Goal: Task Accomplishment & Management: Complete application form

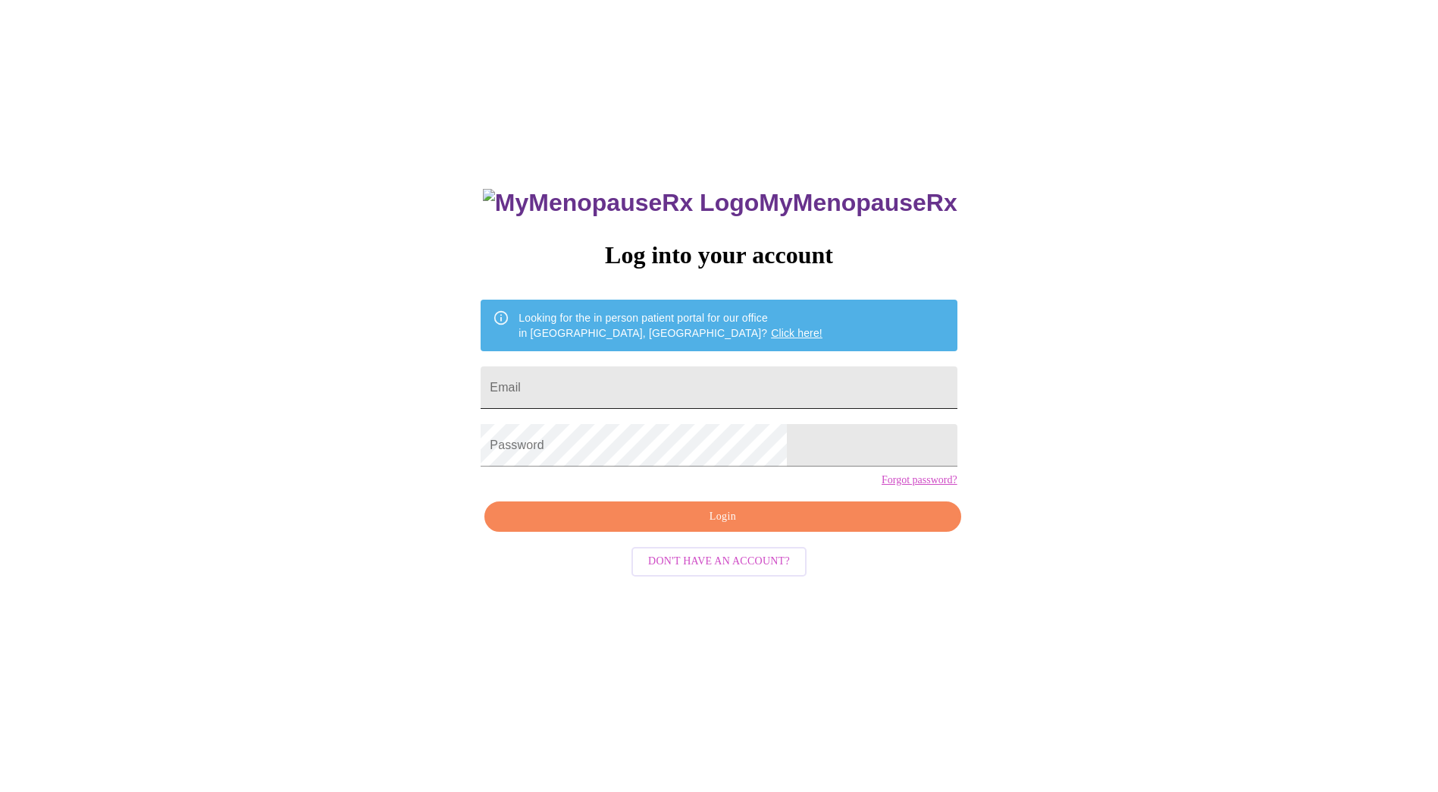
click at [595, 374] on input "Email" at bounding box center [719, 387] width 476 height 42
type input "[PERSON_NAME][EMAIL_ADDRESS][PERSON_NAME][PERSON_NAME][DOMAIN_NAME]"
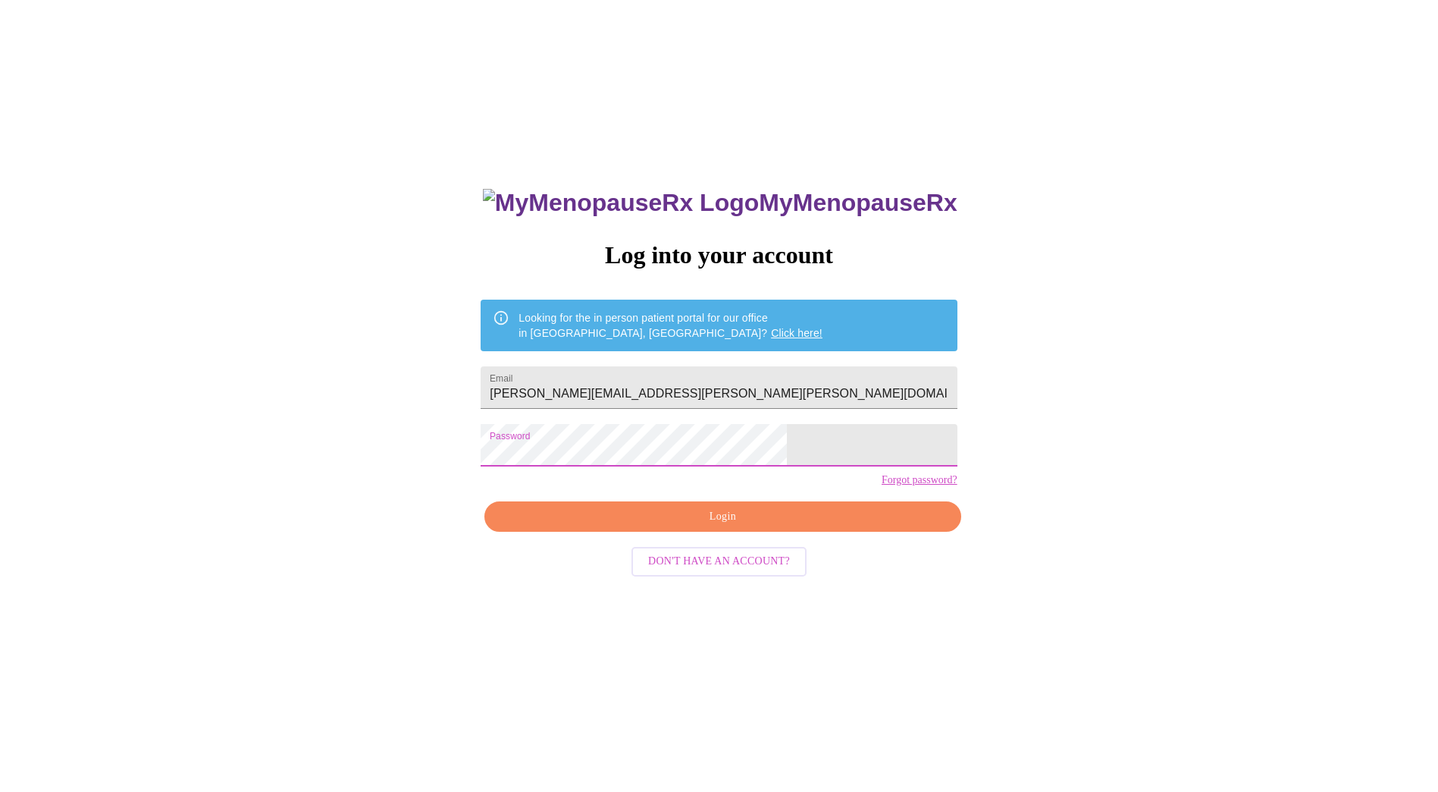
click at [673, 526] on span "Login" at bounding box center [722, 516] width 441 height 19
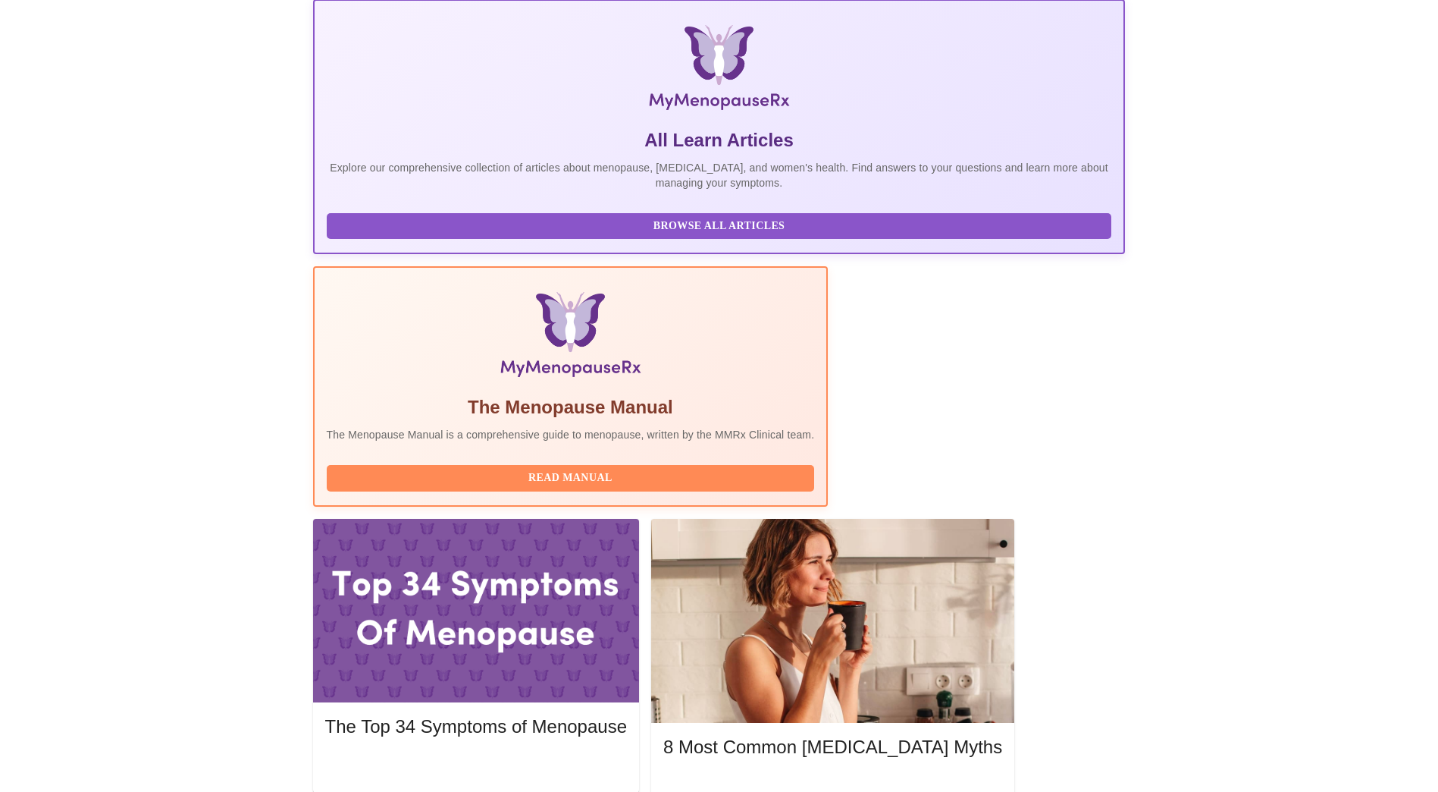
scroll to position [227, 0]
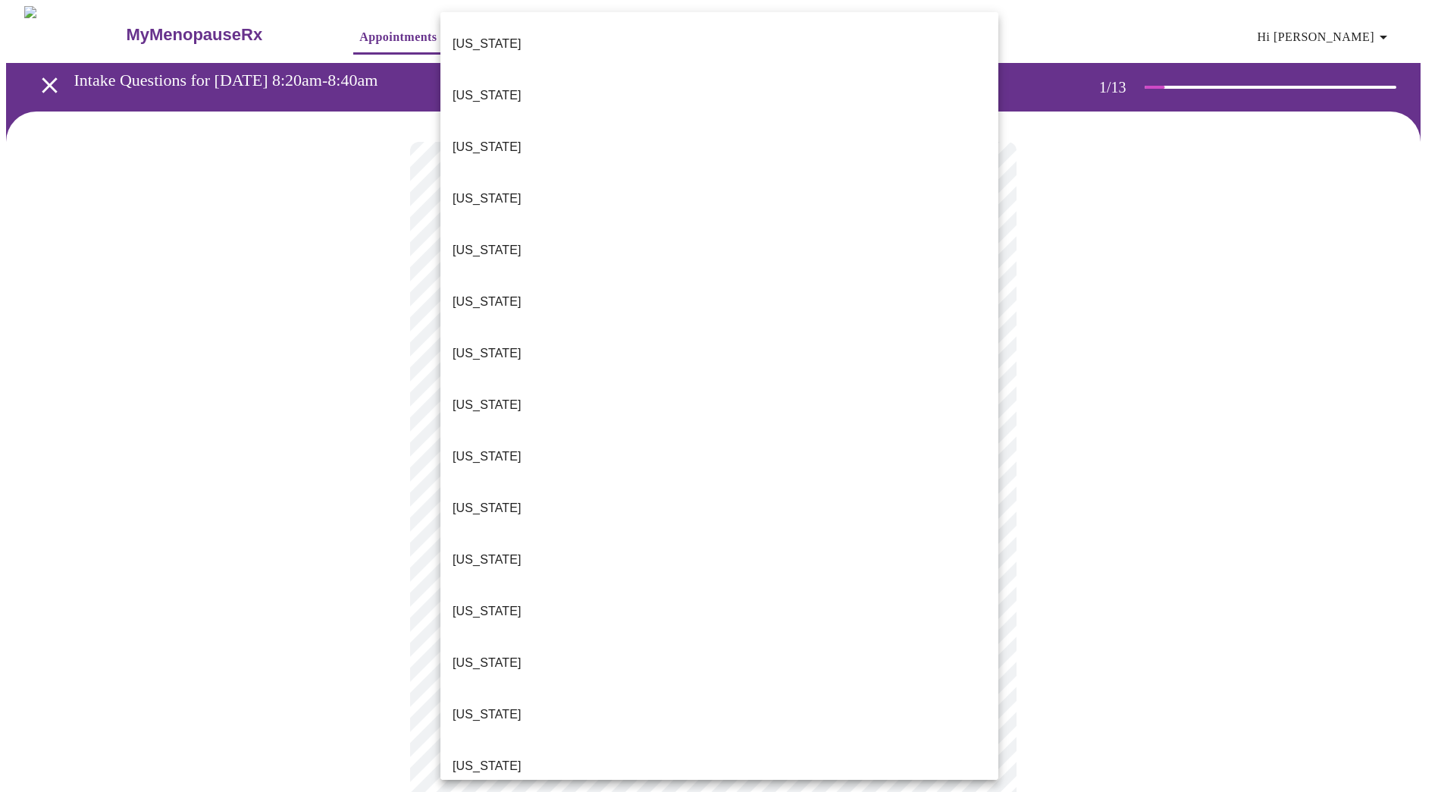
click at [685, 334] on body "MyMenopauseRx Appointments Messaging Labs Uploads Medications Community Refer a…" at bounding box center [719, 698] width 1426 height 1385
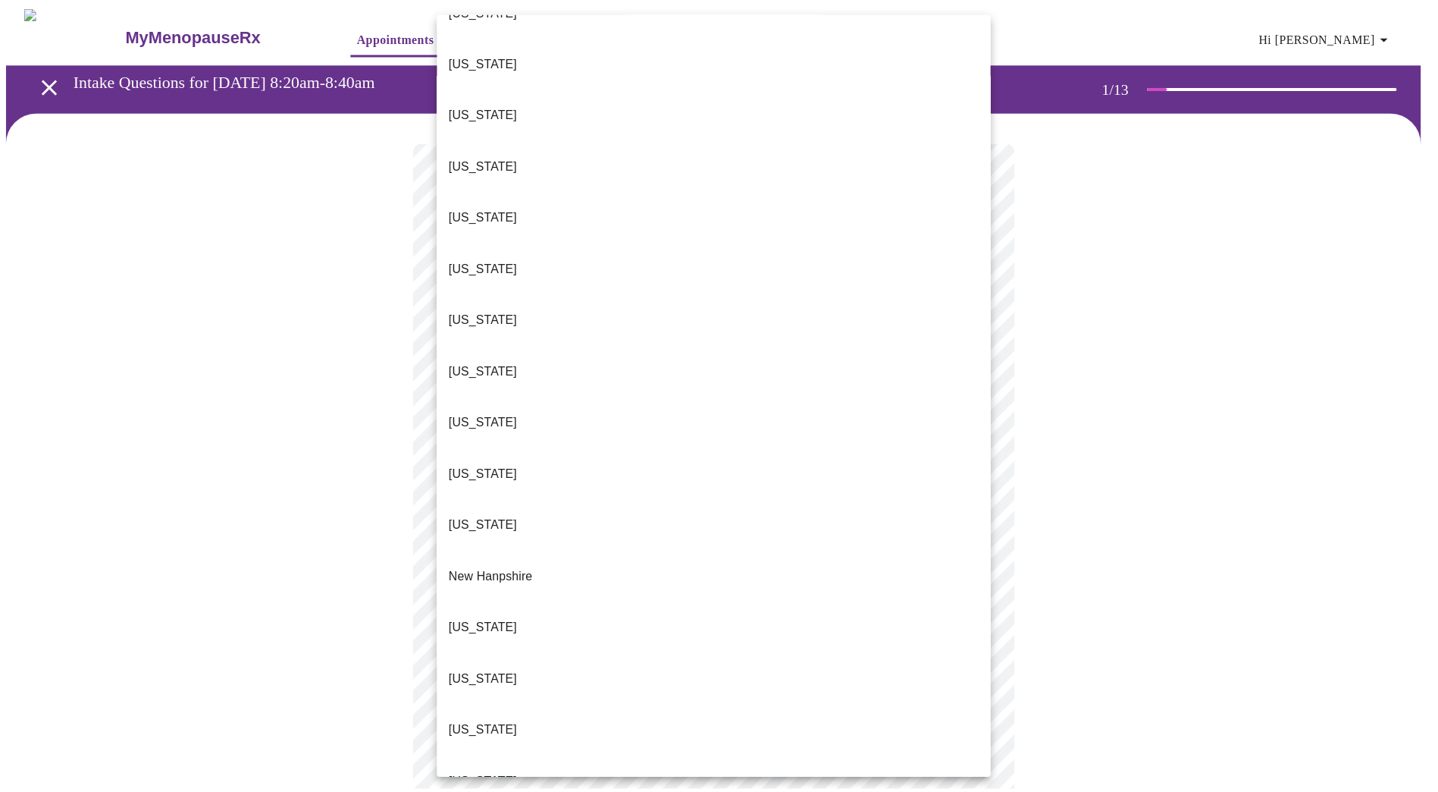
scroll to position [1216, 0]
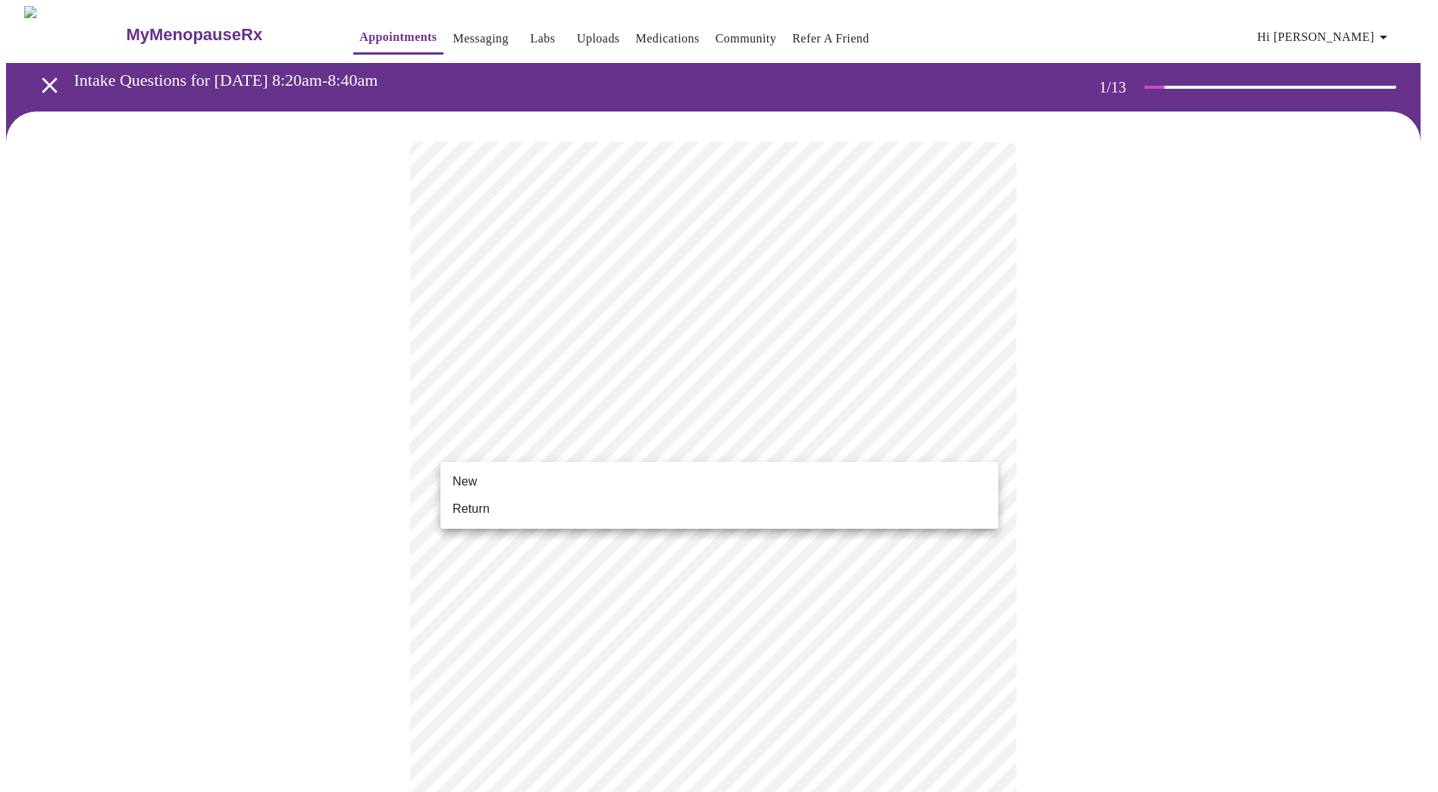
click at [546, 431] on body "MyMenopauseRx Appointments Messaging Labs Uploads Medications Community Refer a…" at bounding box center [719, 694] width 1426 height 1376
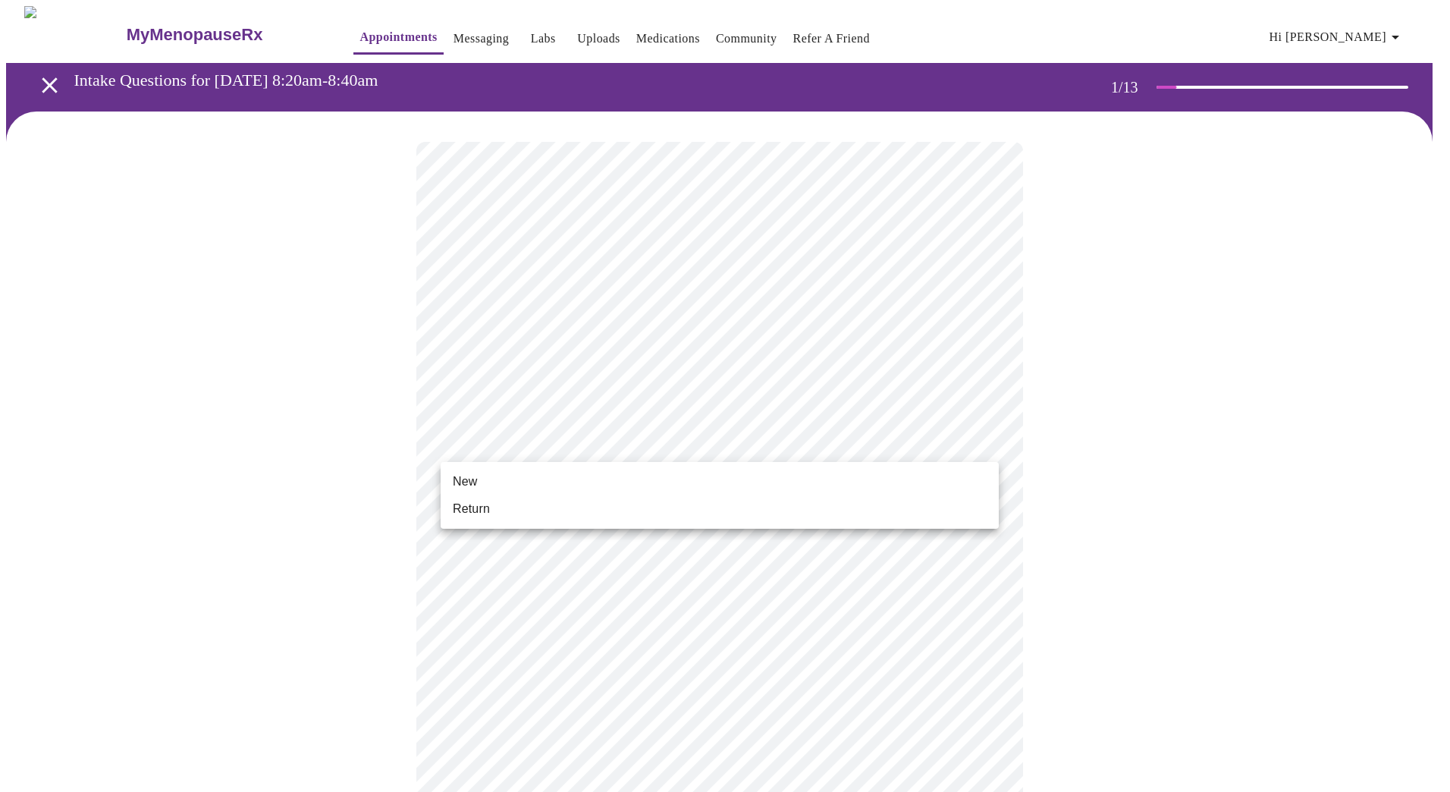
click at [489, 506] on li "Return" at bounding box center [720, 508] width 558 height 27
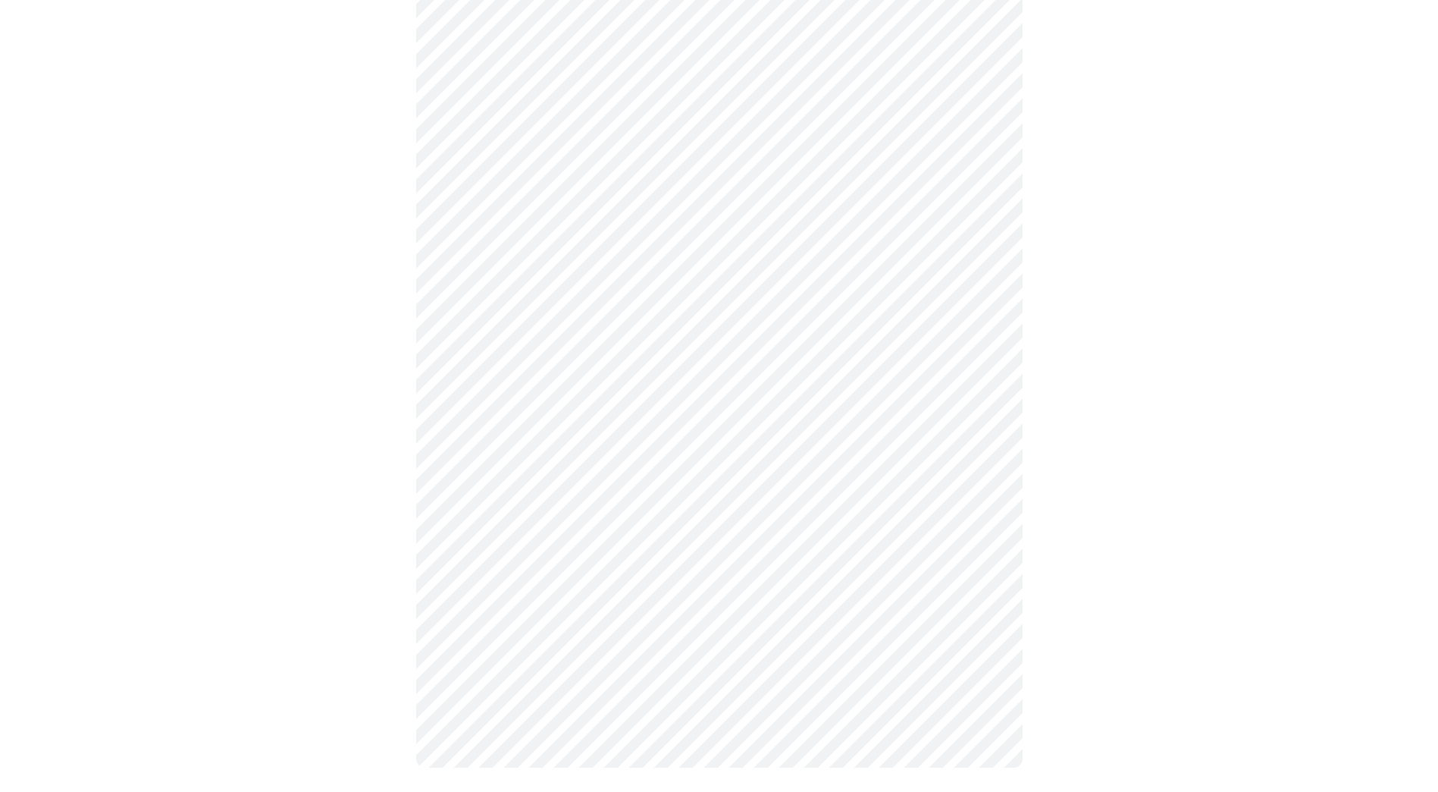
scroll to position [0, 0]
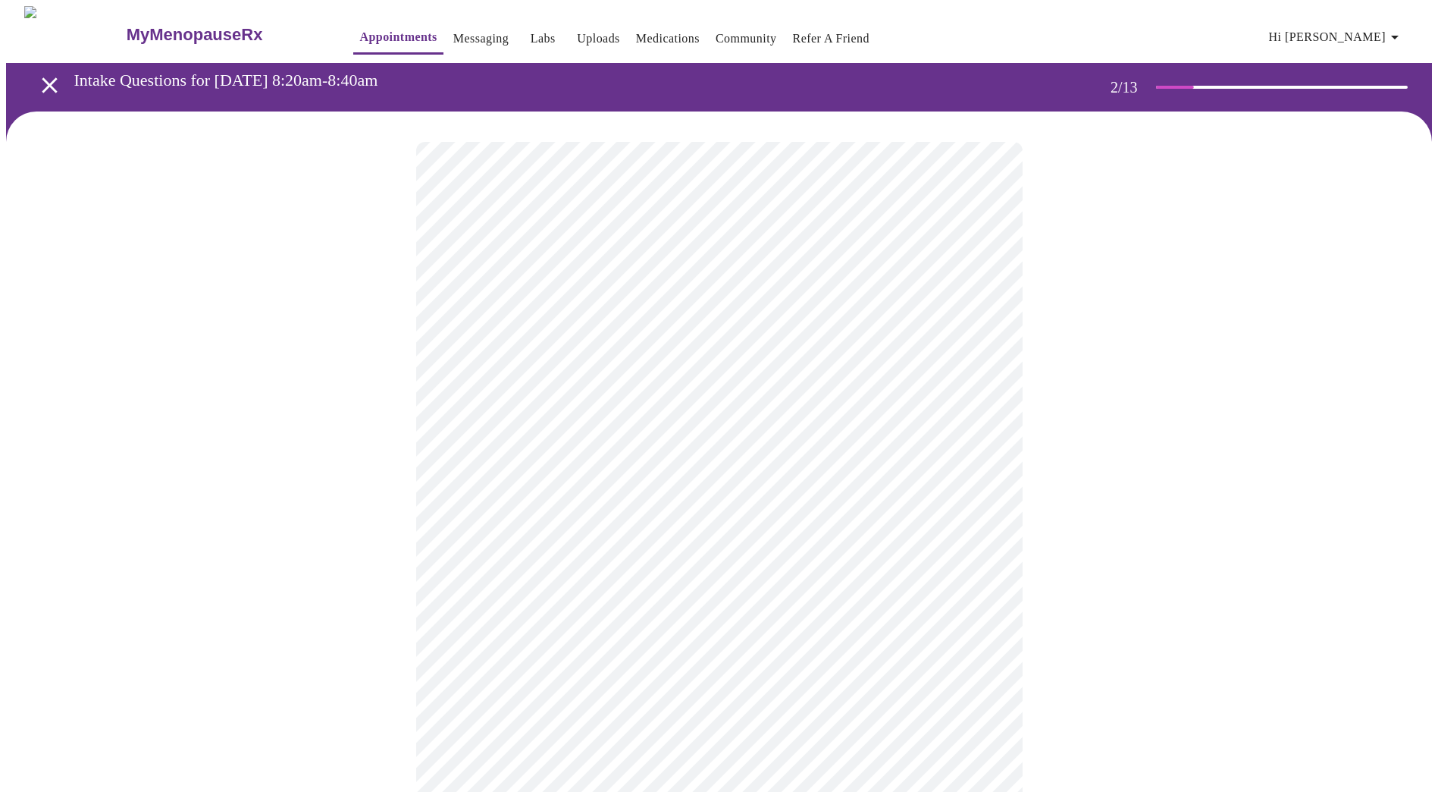
click at [554, 305] on body "MyMenopauseRx Appointments Messaging Labs Uploads Medications Community Refer a…" at bounding box center [719, 461] width 1426 height 911
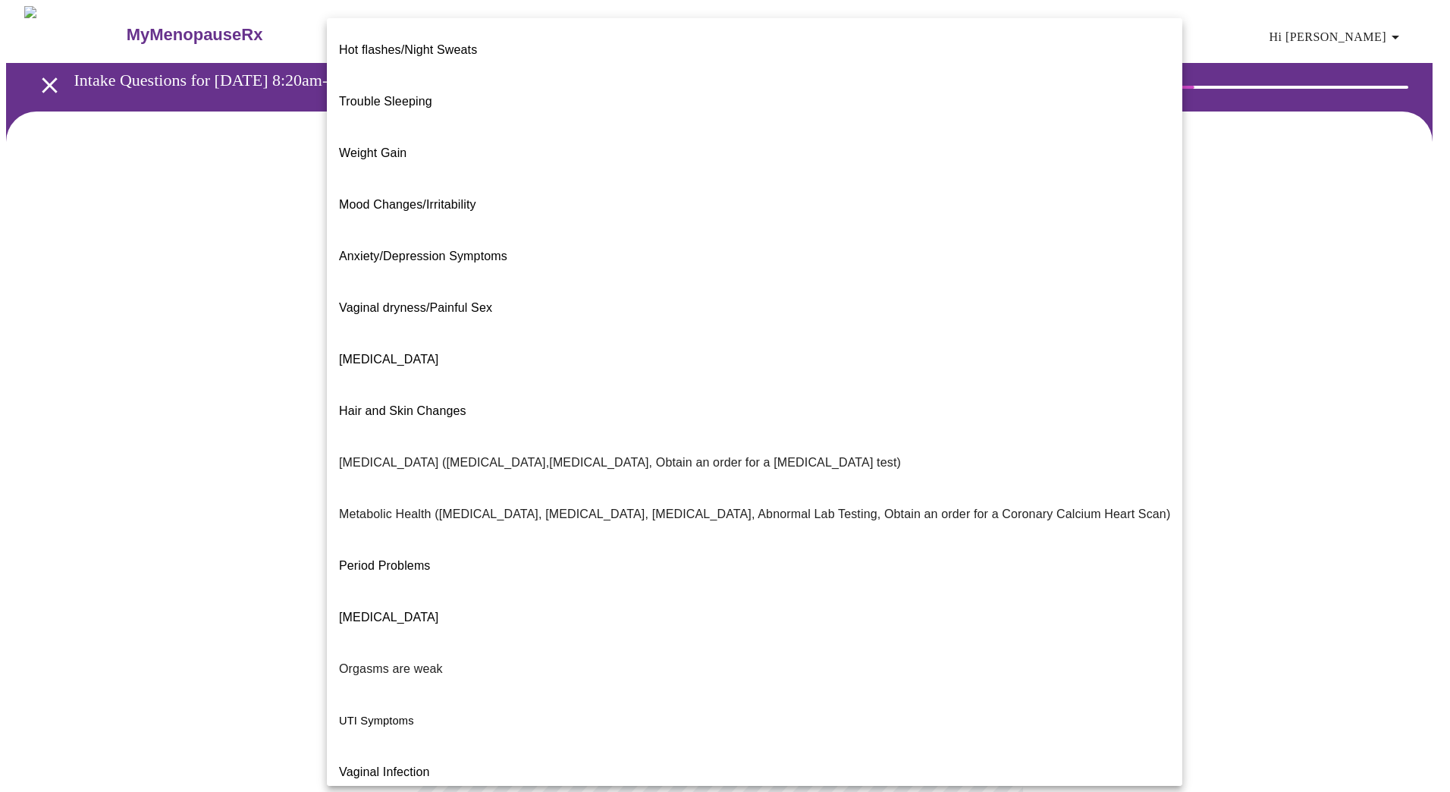
click at [394, 146] on span "Weight Gain" at bounding box center [372, 152] width 67 height 13
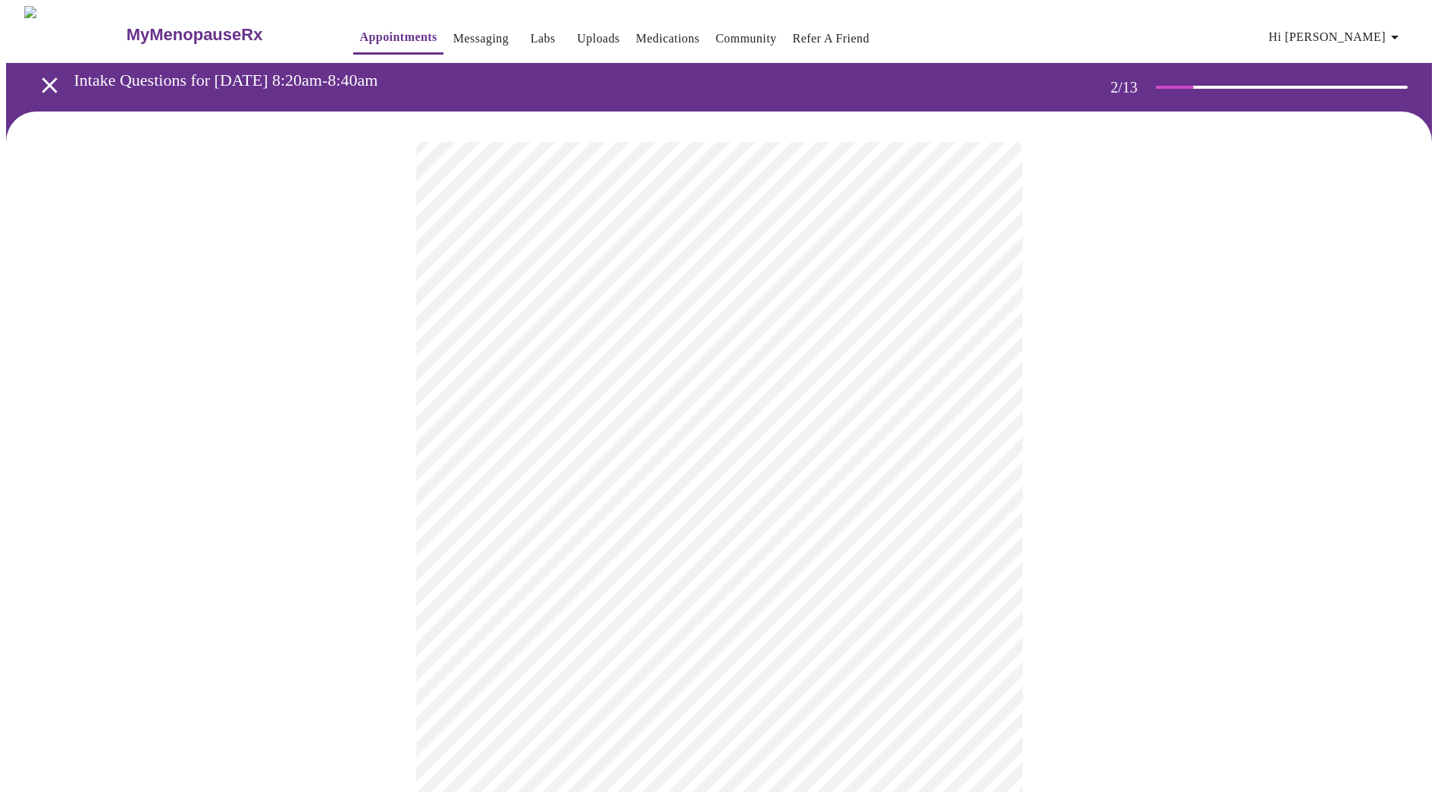
click at [583, 463] on body "MyMenopauseRx Appointments Messaging Labs Uploads Medications Community Refer a…" at bounding box center [719, 457] width 1426 height 902
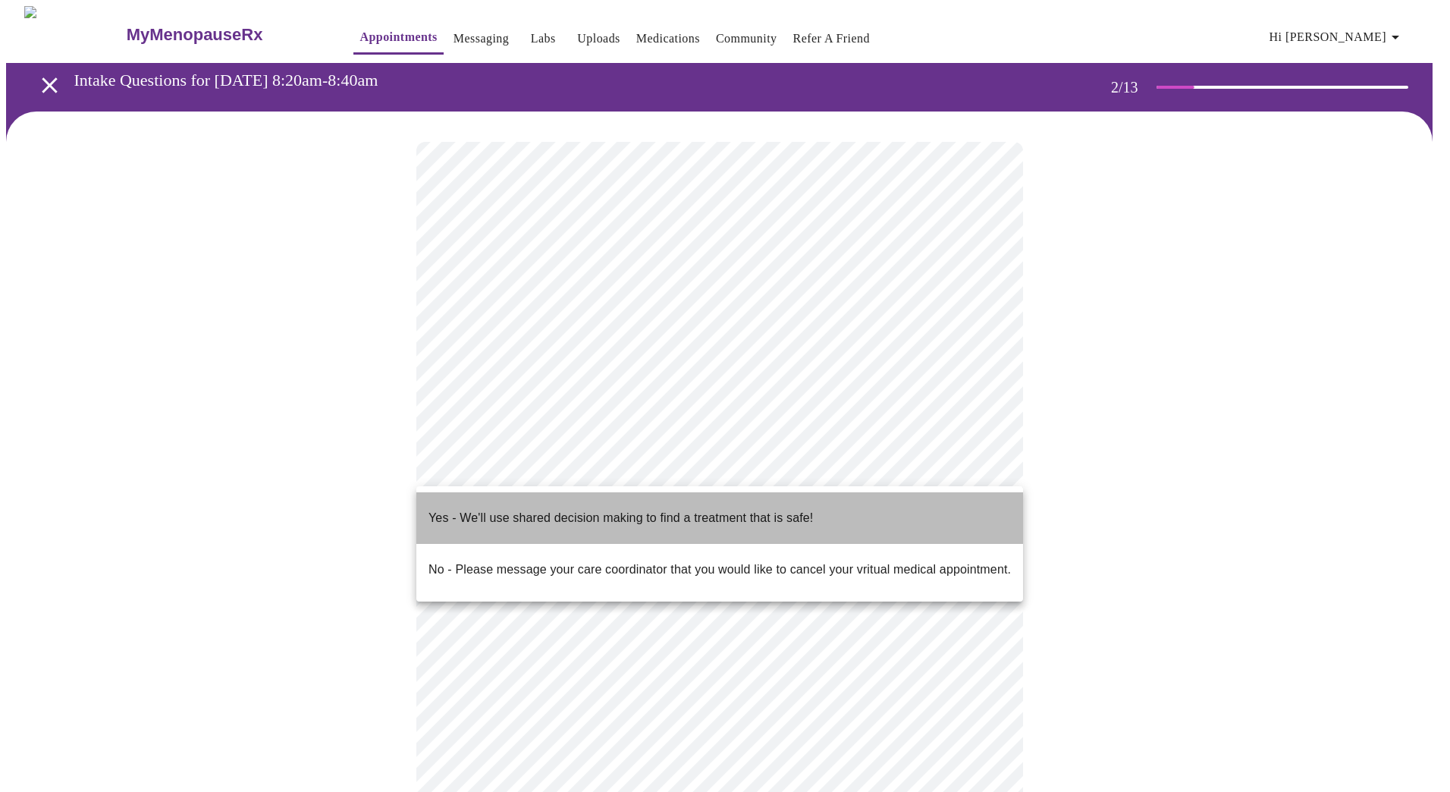
click at [582, 509] on p "Yes - We'll use shared decision making to find a treatment that is safe!" at bounding box center [620, 518] width 384 height 18
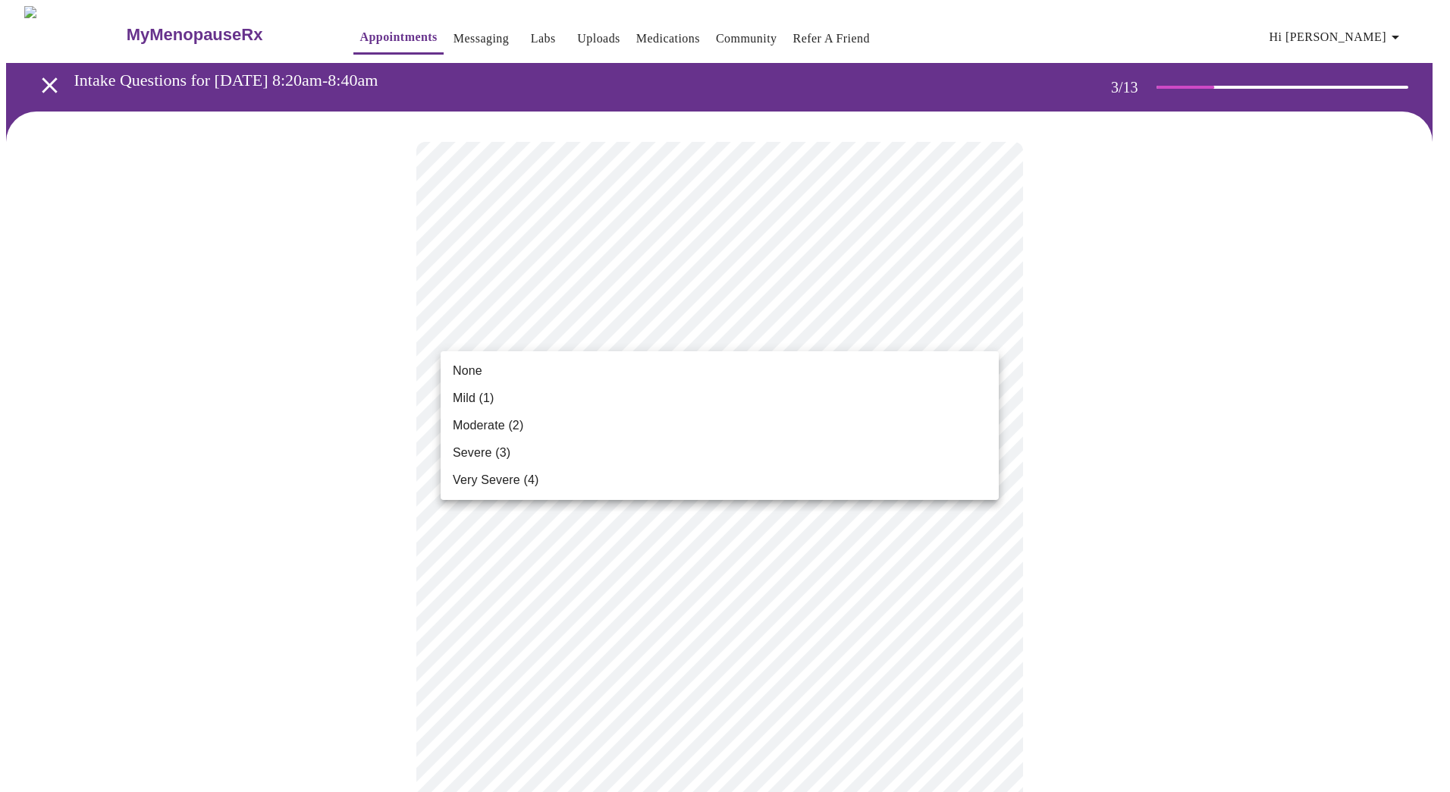
click at [500, 423] on span "Moderate (2)" at bounding box center [488, 425] width 71 height 18
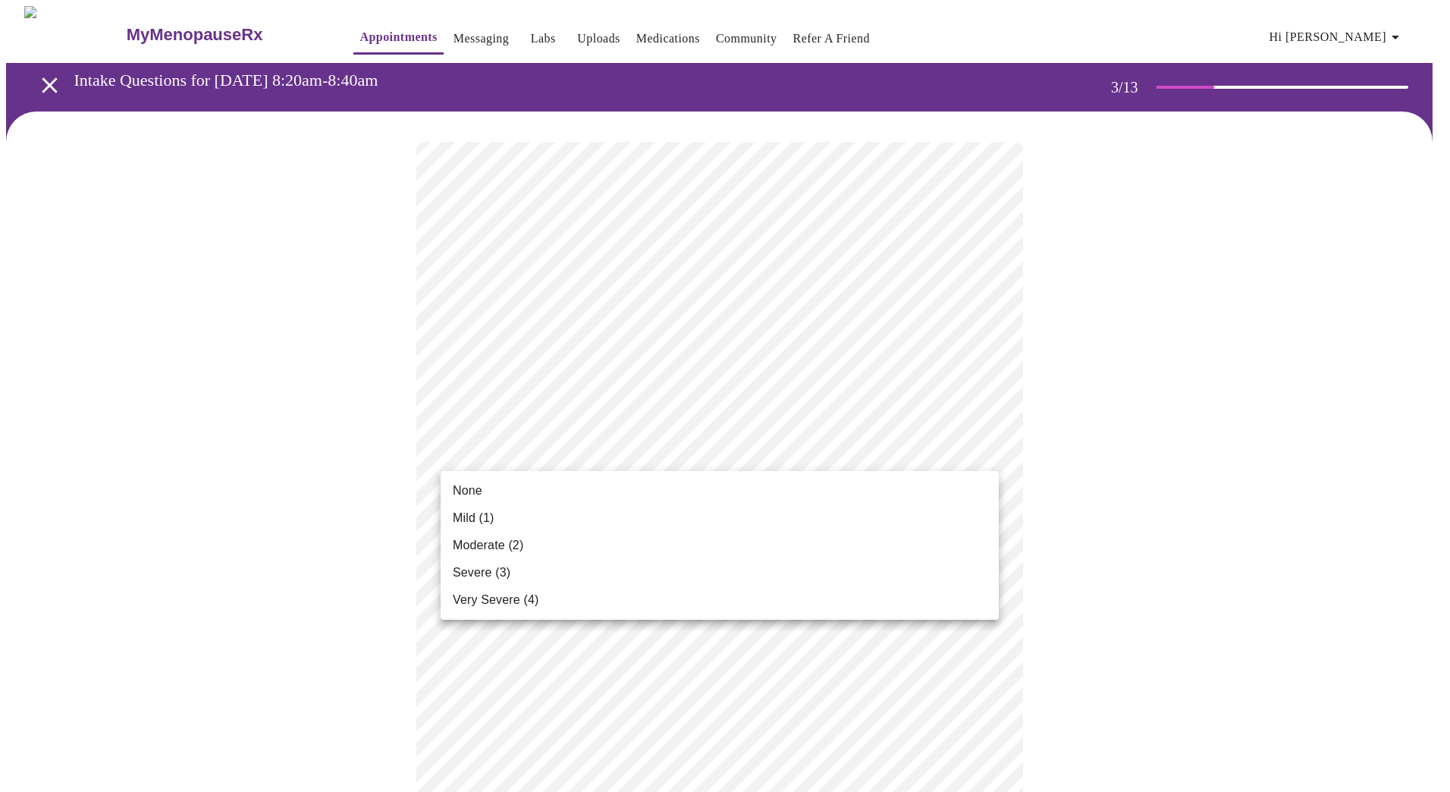
click at [472, 484] on span "None" at bounding box center [468, 490] width 30 height 18
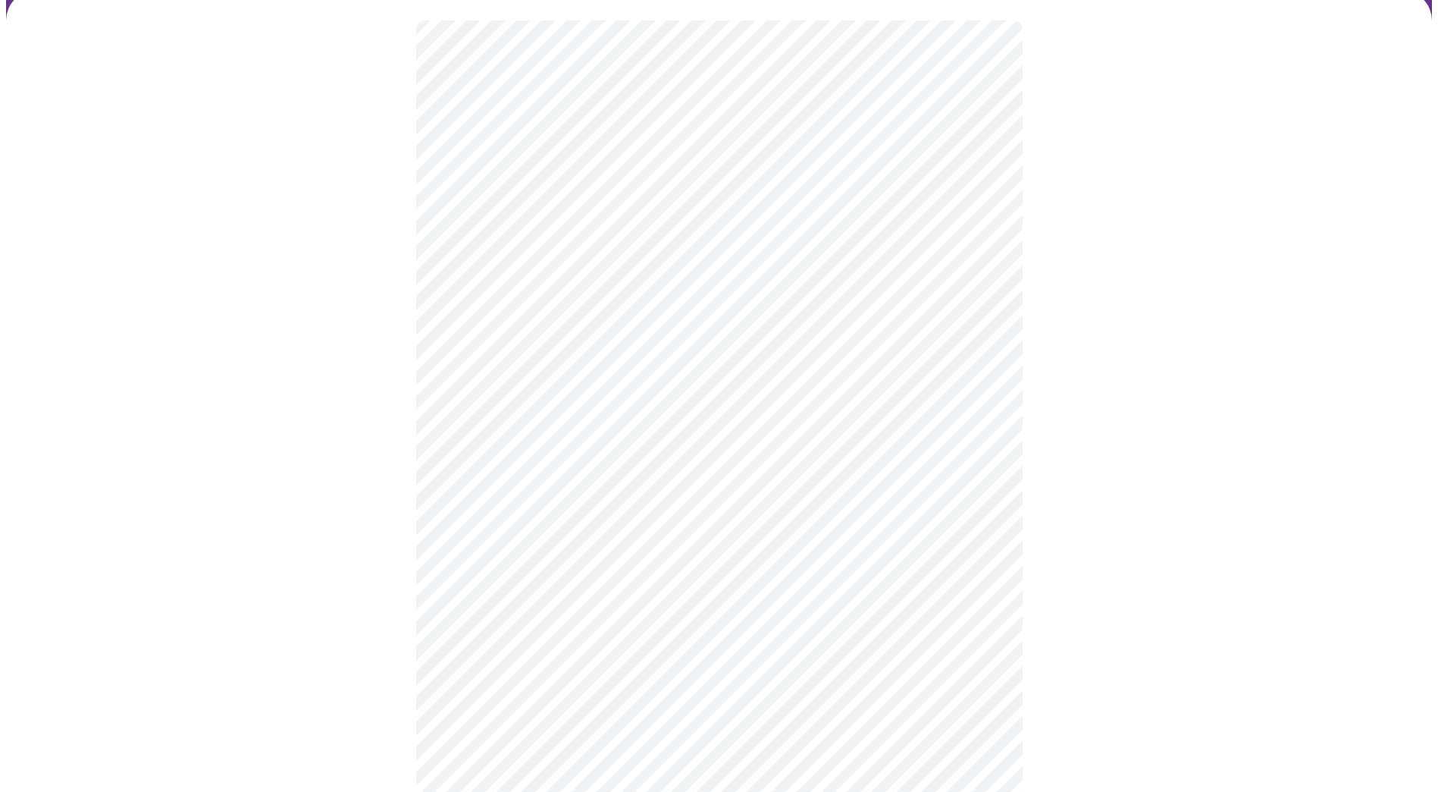
scroll to position [152, 0]
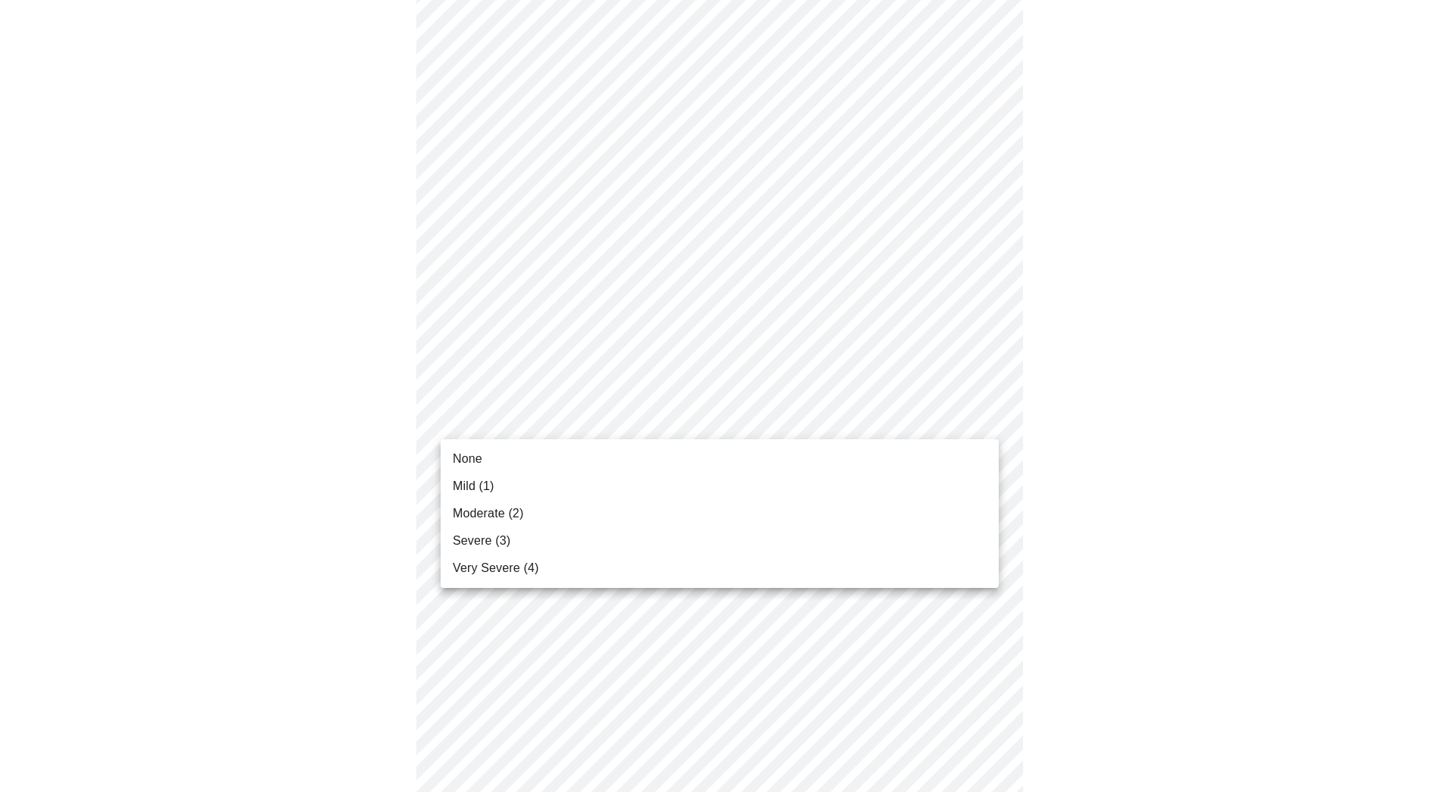
click at [480, 511] on span "Moderate (2)" at bounding box center [488, 513] width 71 height 18
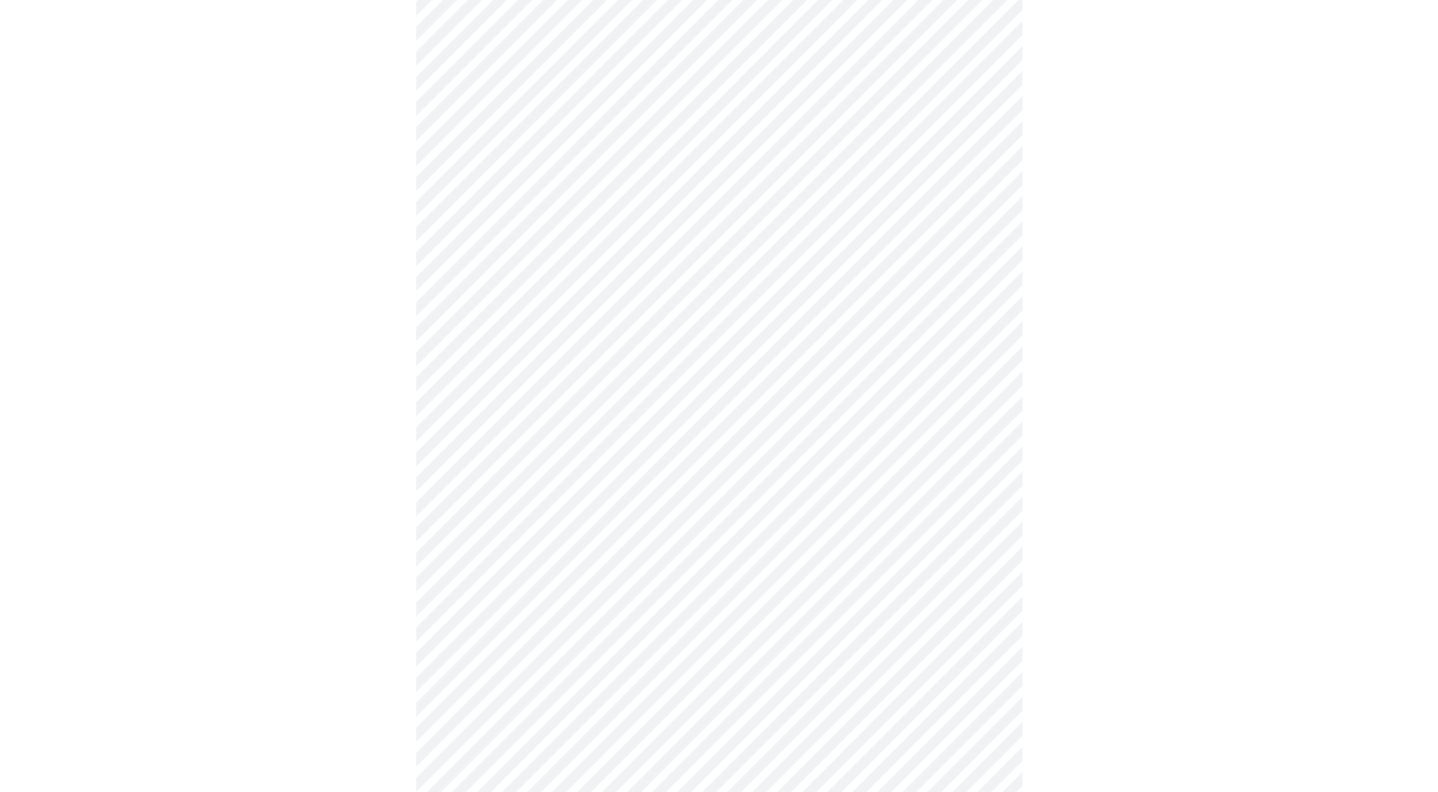
scroll to position [303, 0]
click at [540, 394] on body "MyMenopauseRx Appointments Messaging Labs Uploads Medications Community Refer a…" at bounding box center [719, 679] width 1426 height 1953
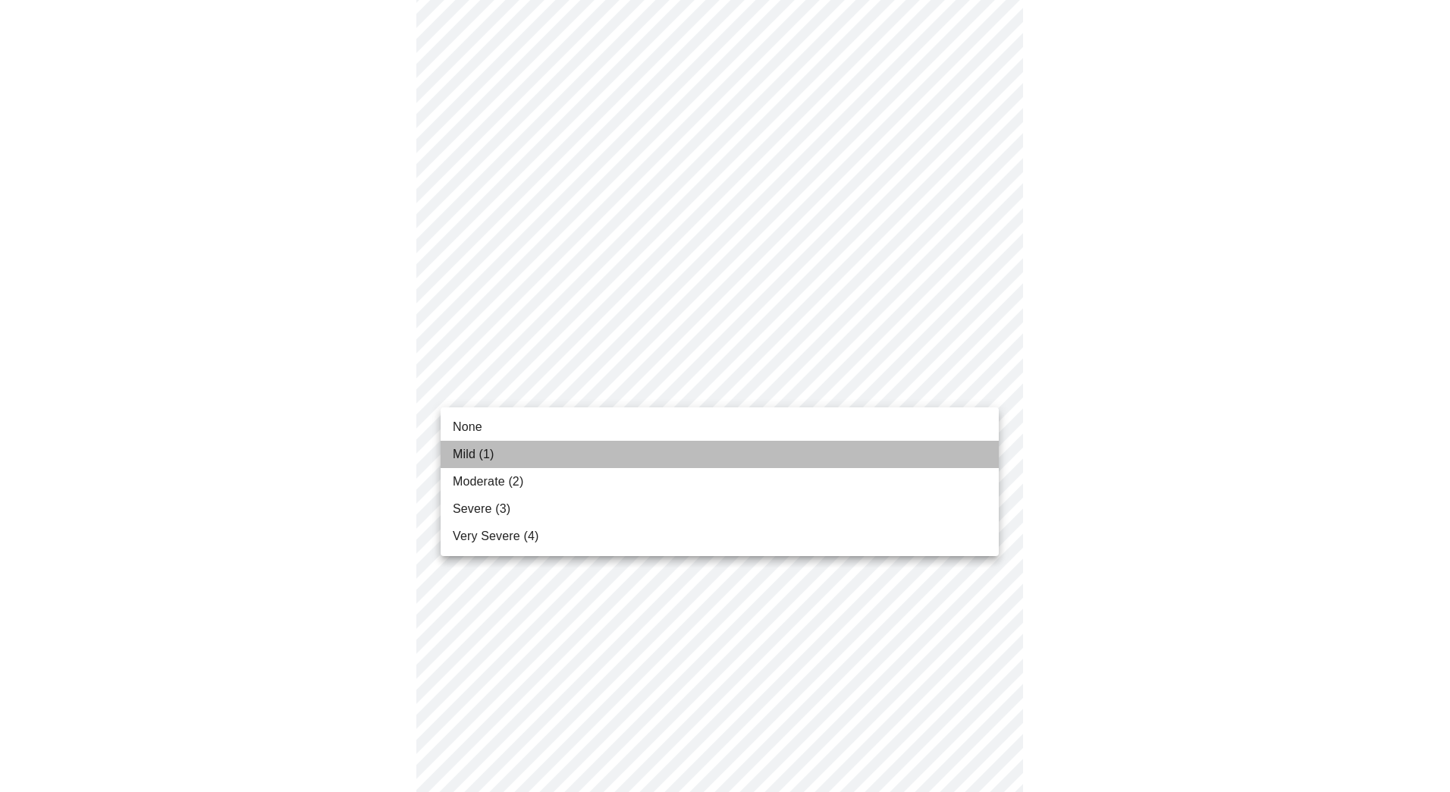
click at [478, 450] on span "Mild (1)" at bounding box center [474, 454] width 42 height 18
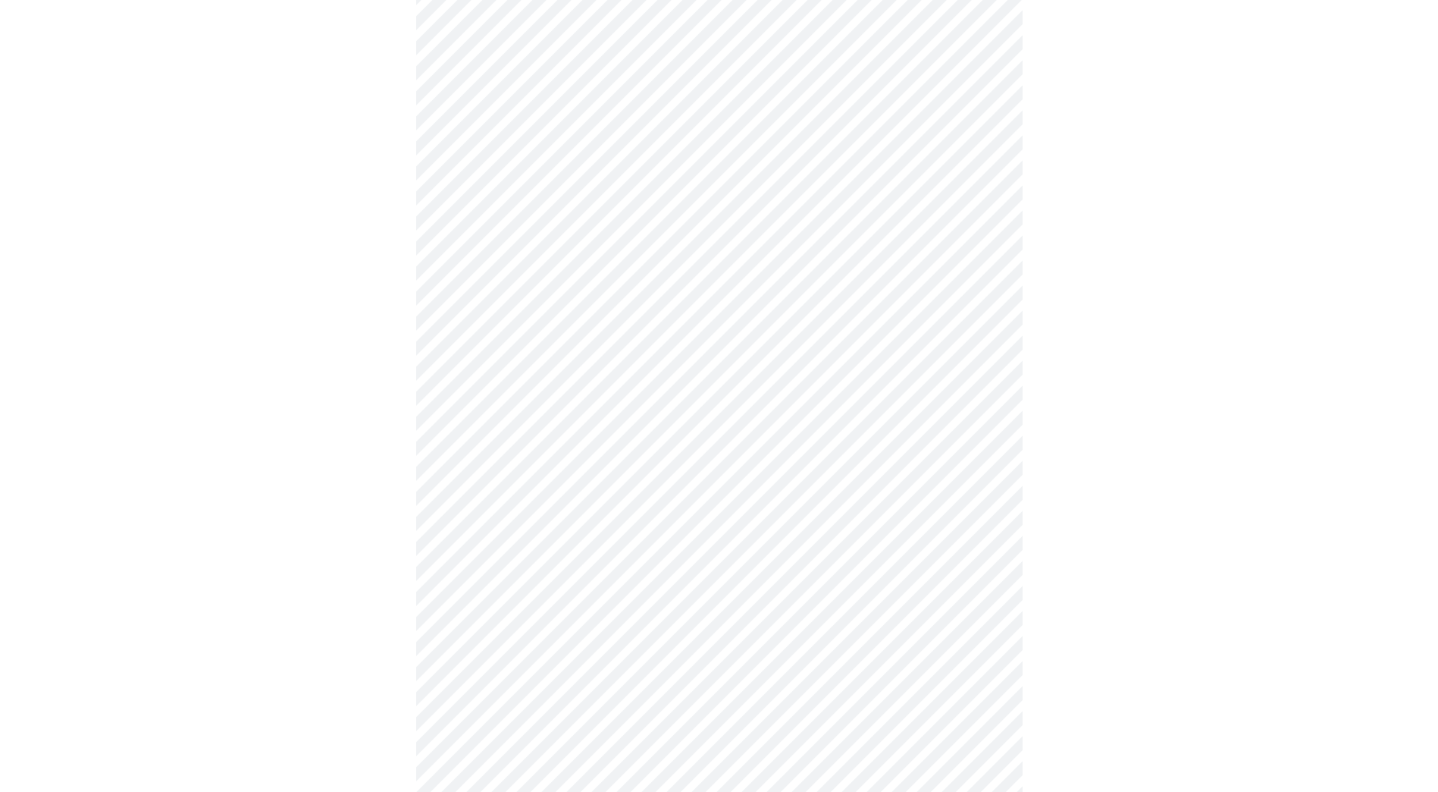
scroll to position [531, 0]
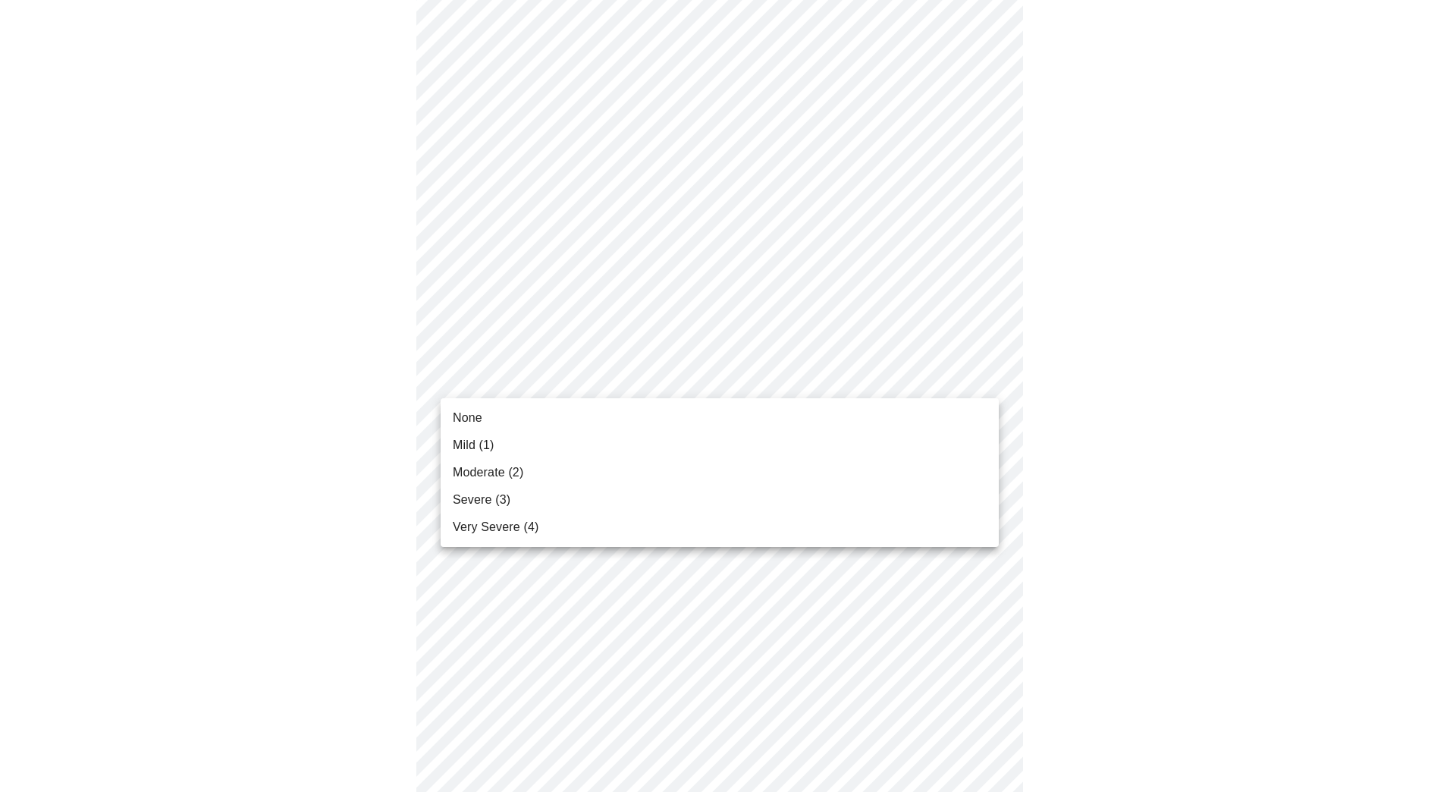
click at [539, 372] on body "MyMenopauseRx Appointments Messaging Labs Uploads Medications Community Refer a…" at bounding box center [725, 441] width 1438 height 1932
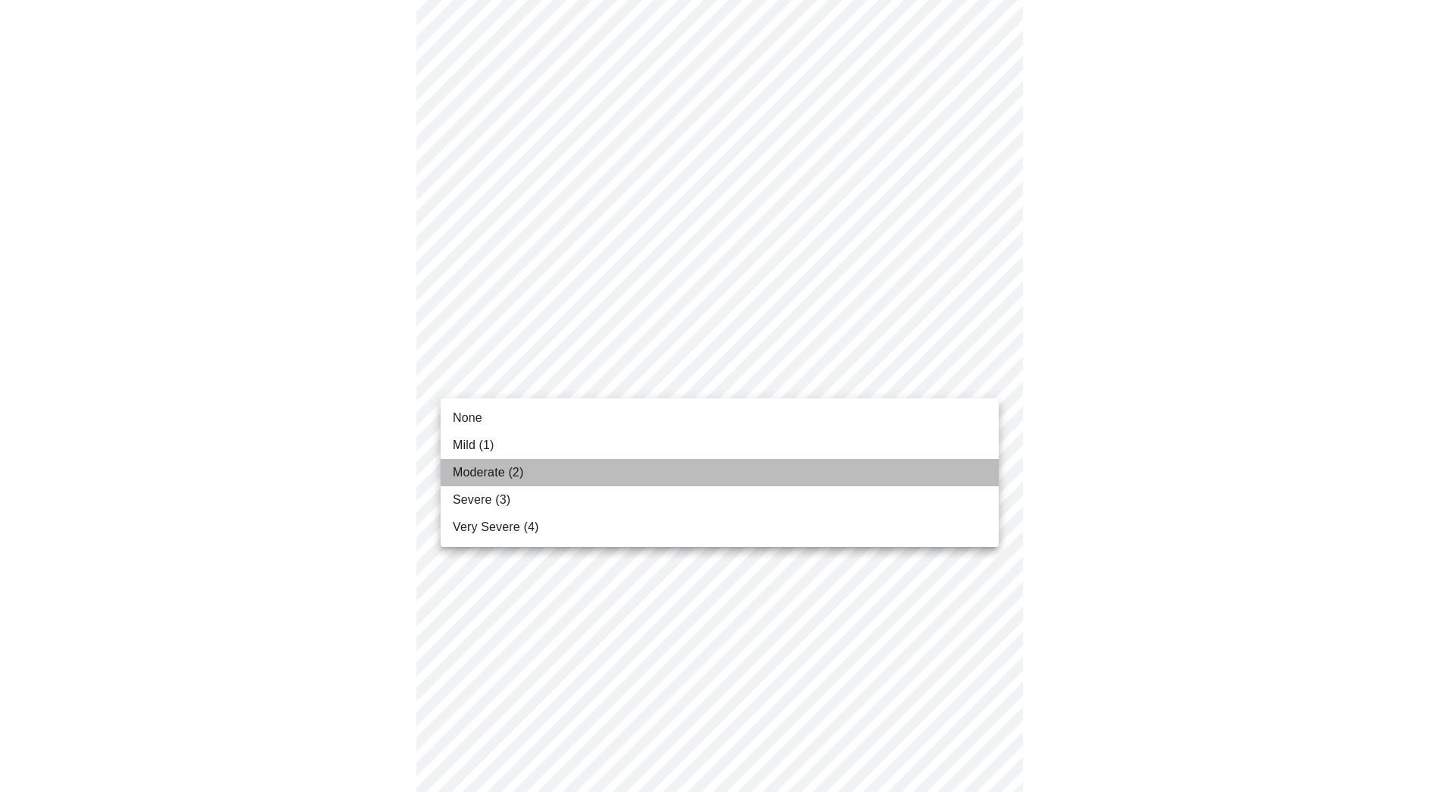
click at [475, 469] on span "Moderate (2)" at bounding box center [488, 472] width 71 height 18
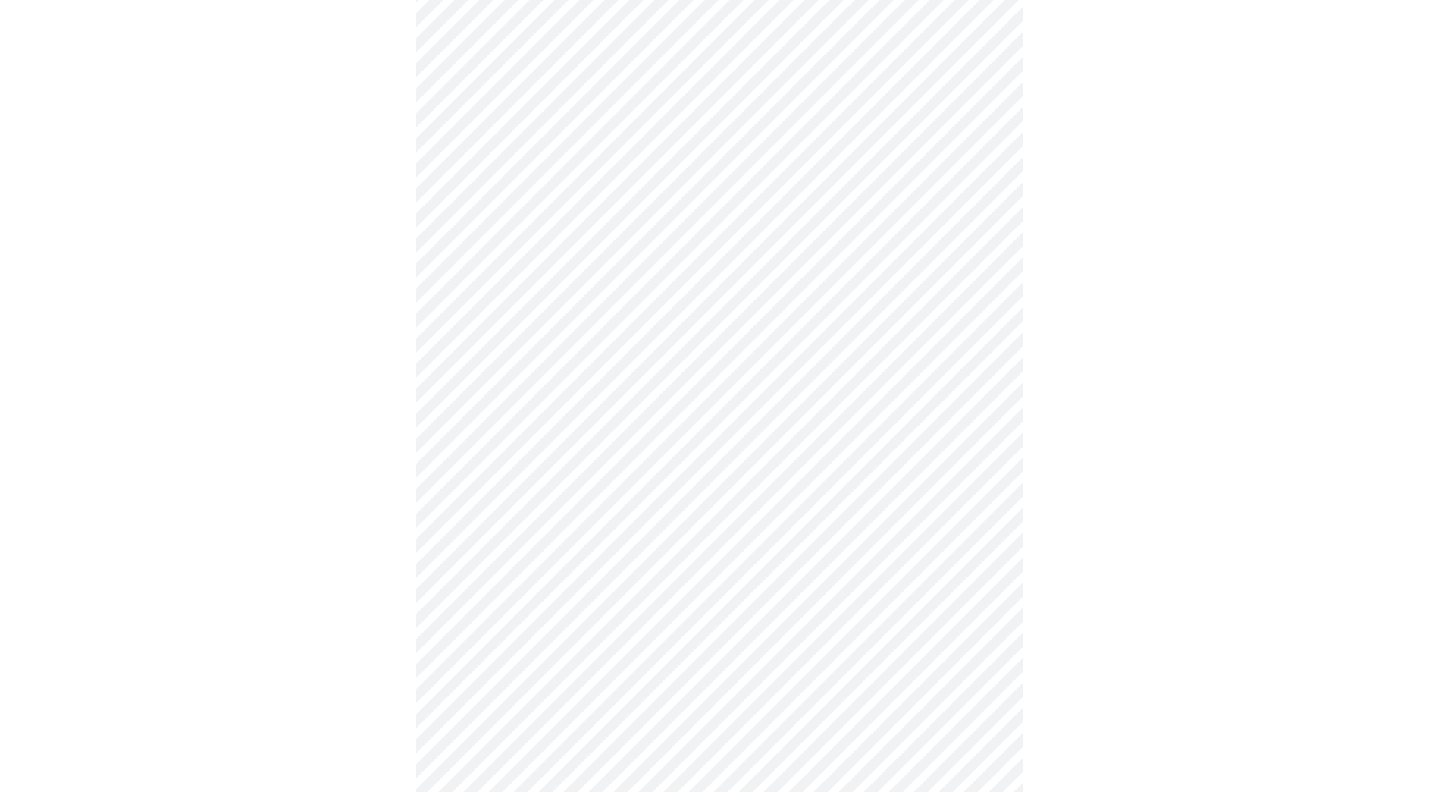
scroll to position [682, 0]
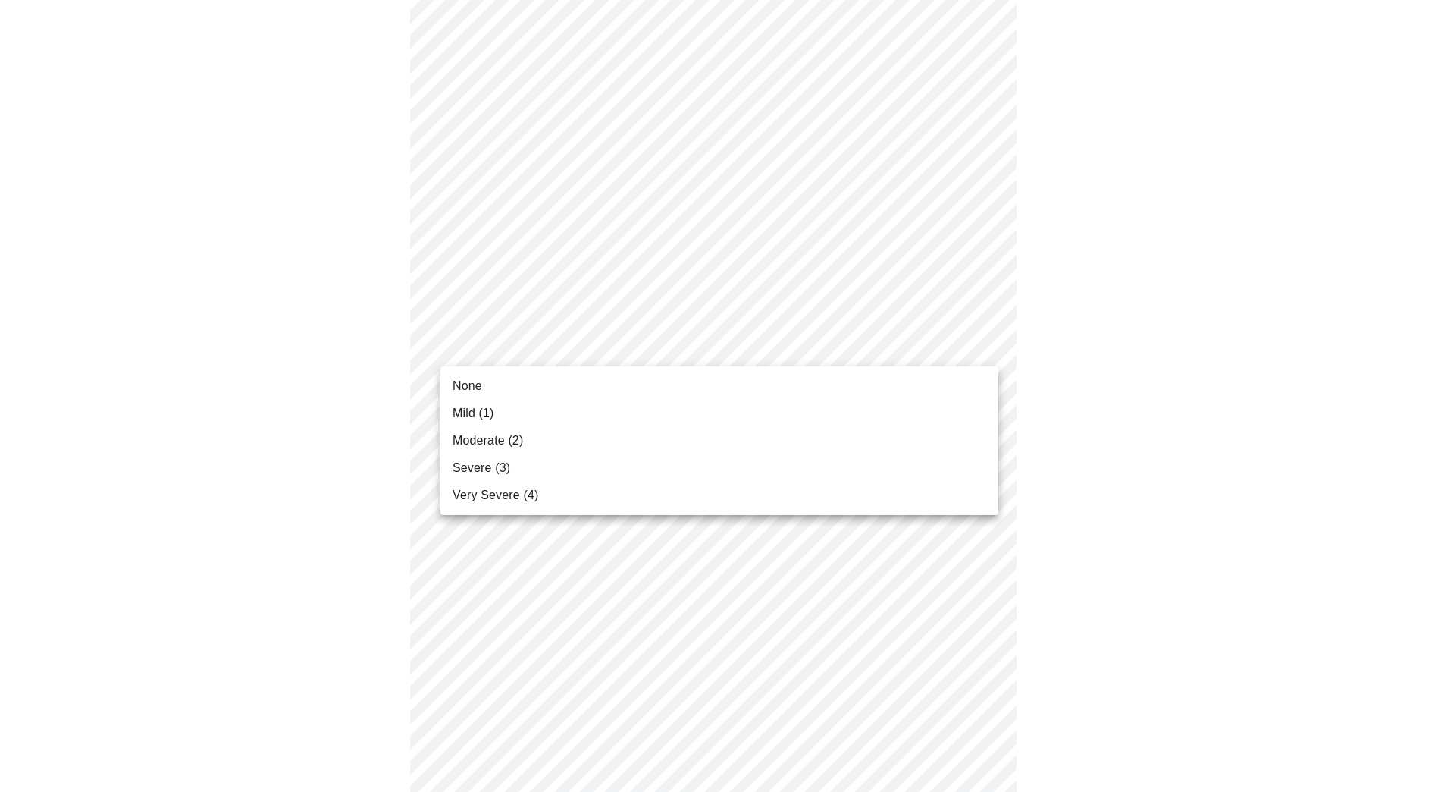
click at [479, 346] on body "MyMenopauseRx Appointments Messaging Labs Uploads Medications Community Refer a…" at bounding box center [719, 279] width 1426 height 1911
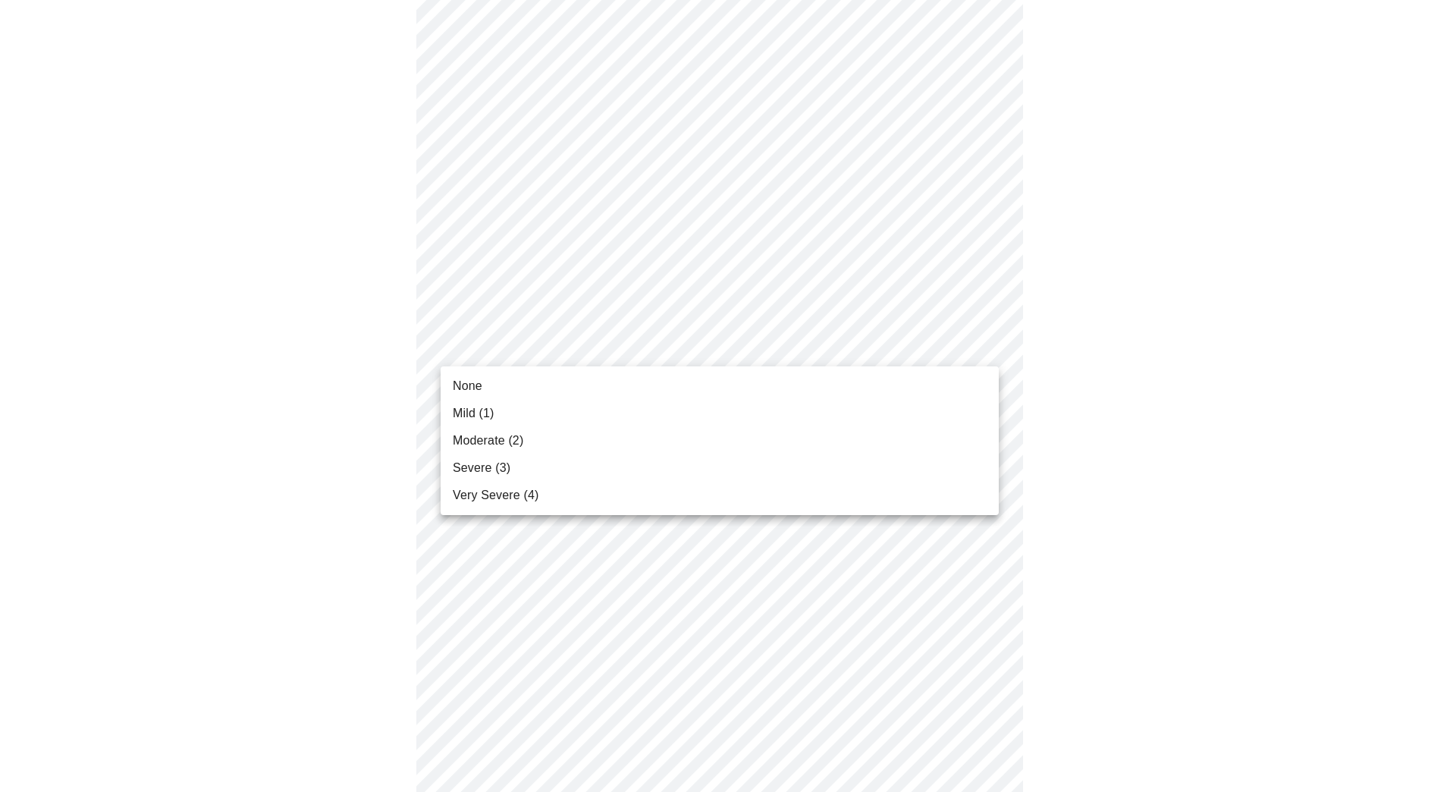
click at [484, 442] on span "Moderate (2)" at bounding box center [488, 440] width 71 height 18
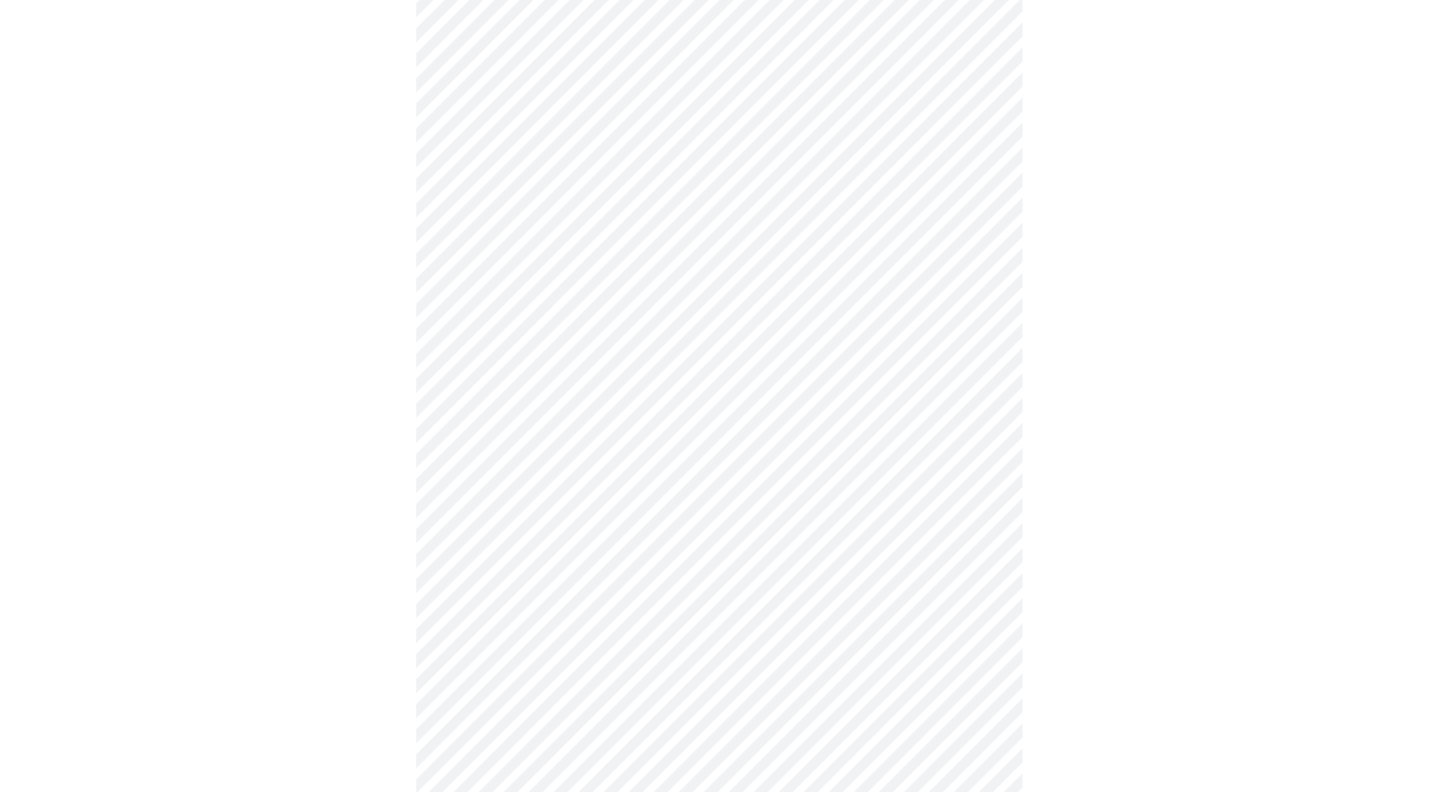
scroll to position [834, 0]
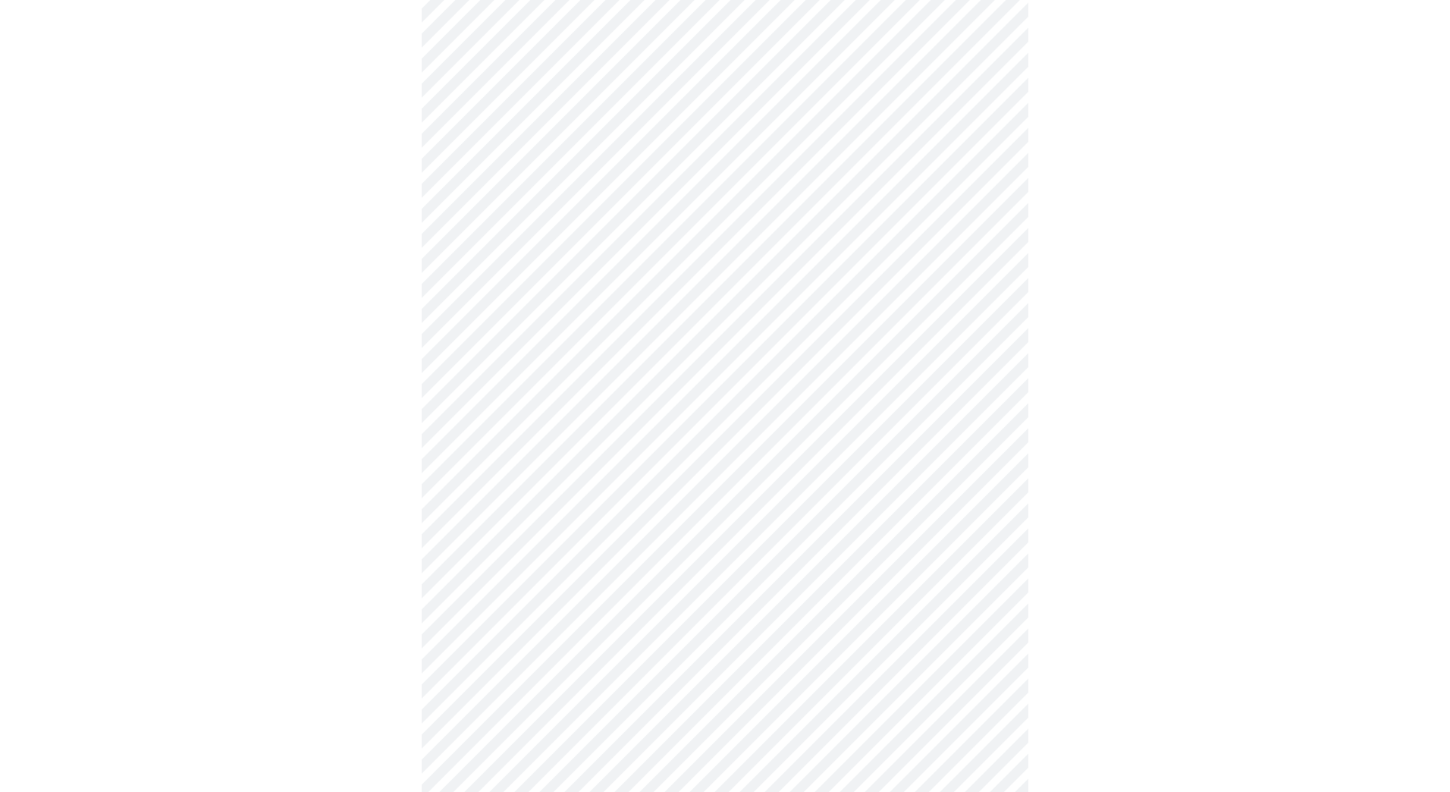
click at [578, 303] on body "MyMenopauseRx Appointments Messaging Labs Uploads Medications Community Refer a…" at bounding box center [725, 116] width 1438 height 1889
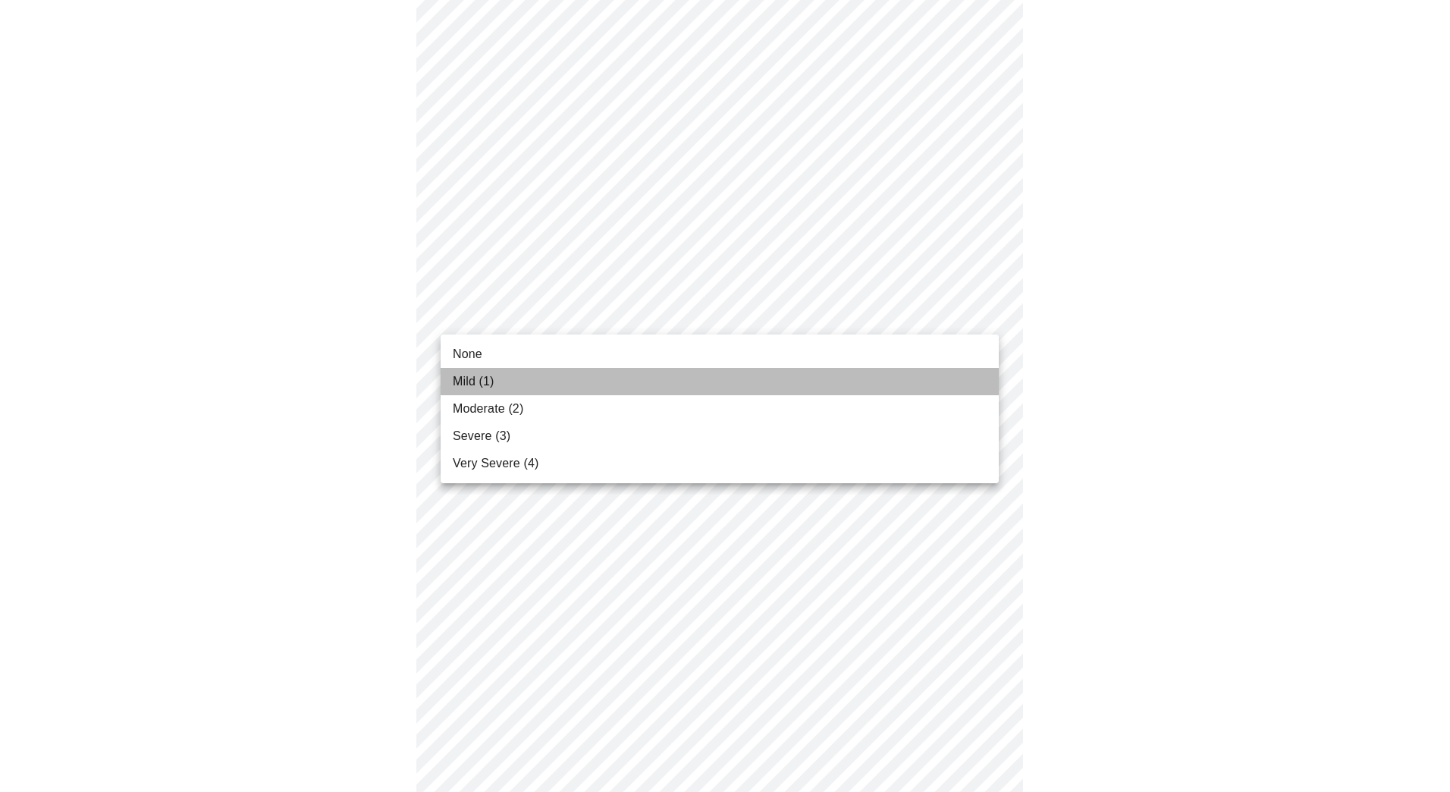
click at [496, 381] on li "Mild (1)" at bounding box center [720, 381] width 558 height 27
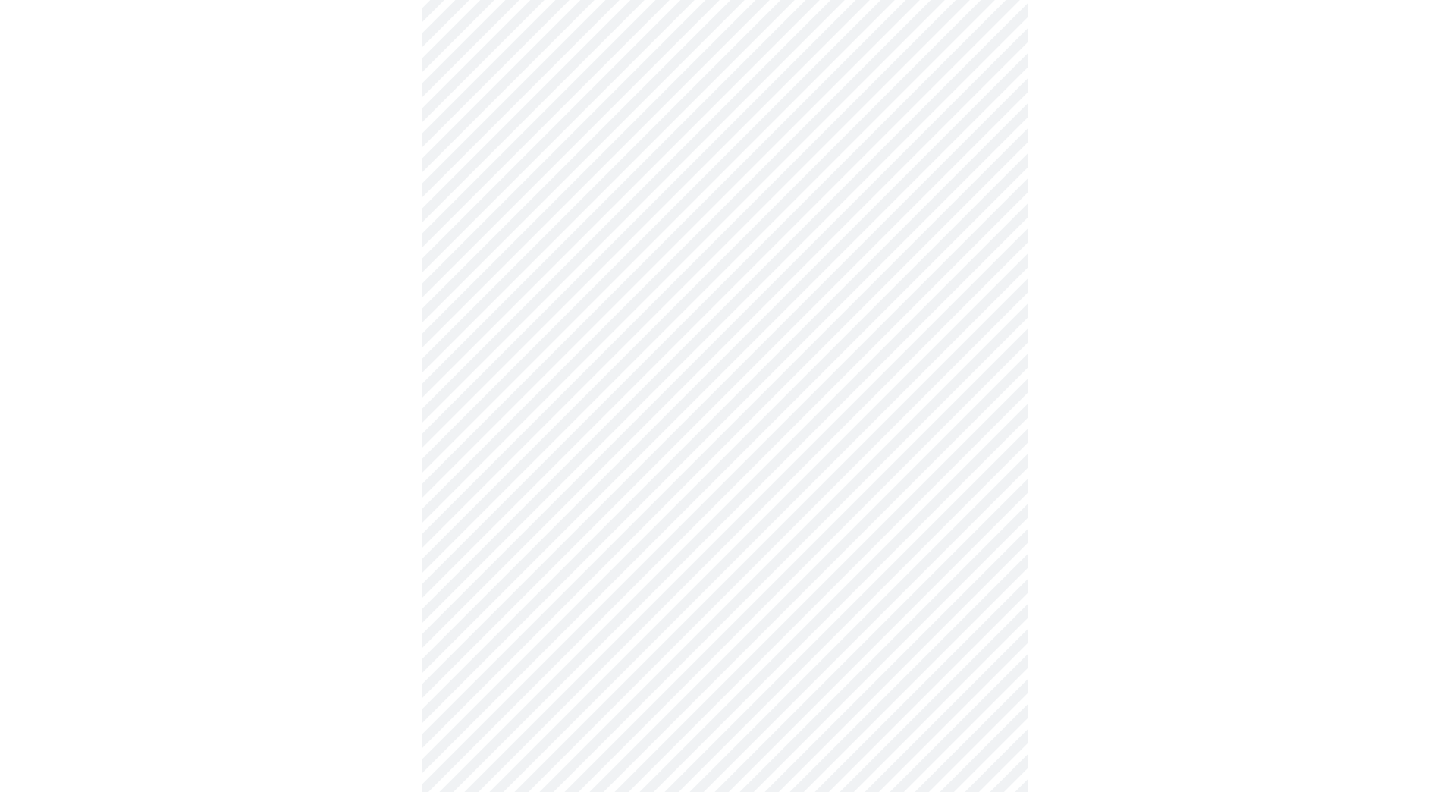
click at [604, 429] on body "MyMenopauseRx Appointments Messaging Labs Uploads Medications Community Refer a…" at bounding box center [725, 106] width 1438 height 1868
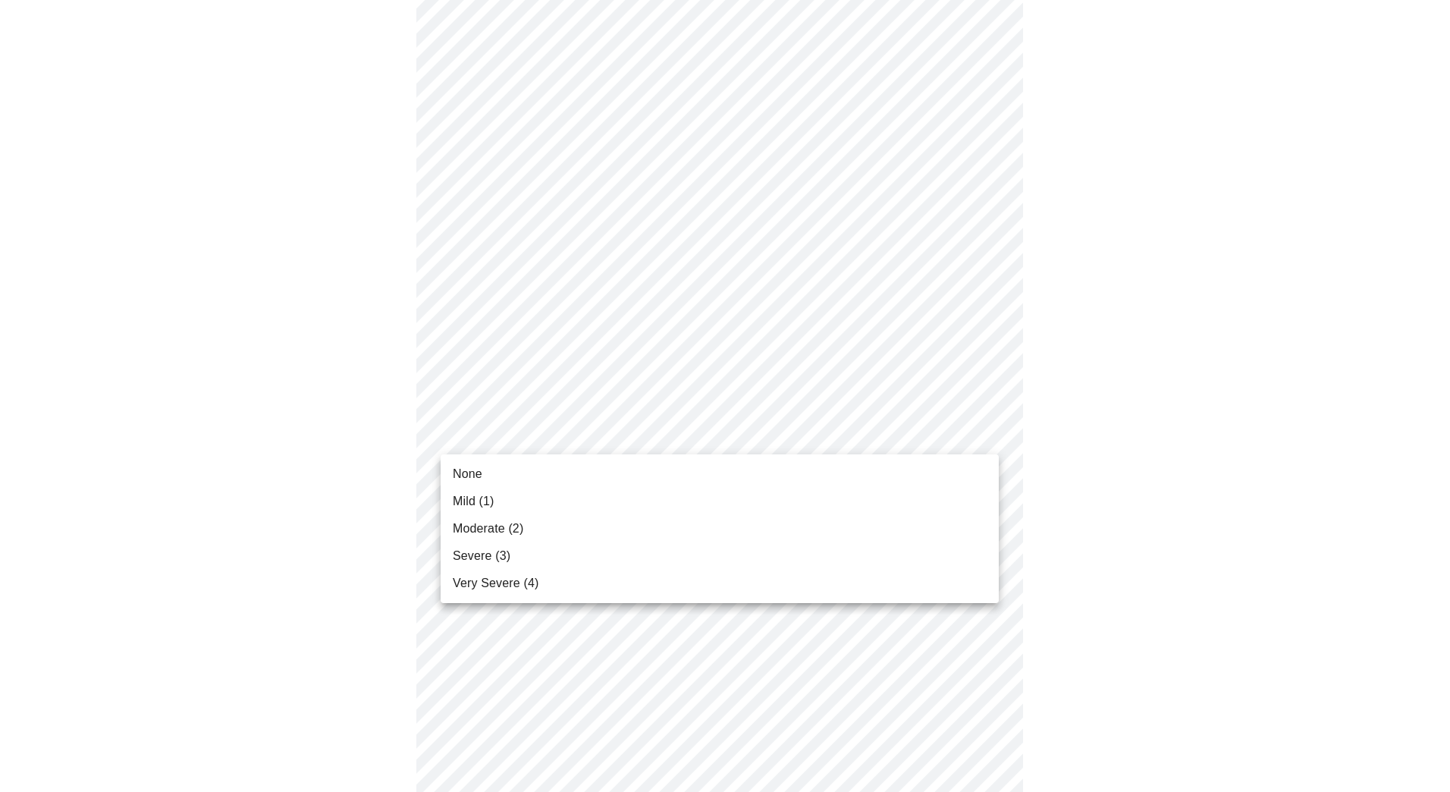
click at [478, 496] on span "Mild (1)" at bounding box center [474, 501] width 42 height 18
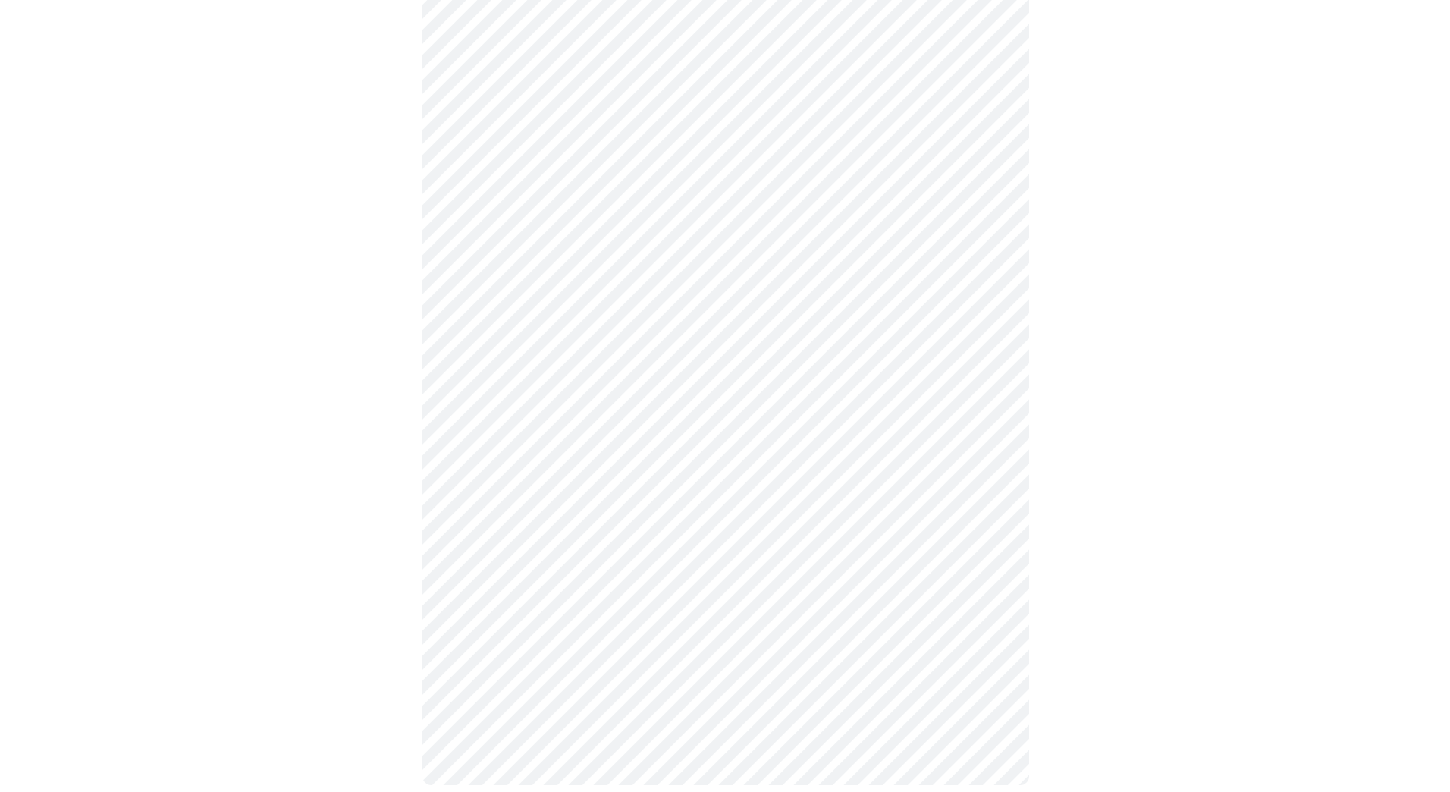
scroll to position [1055, 0]
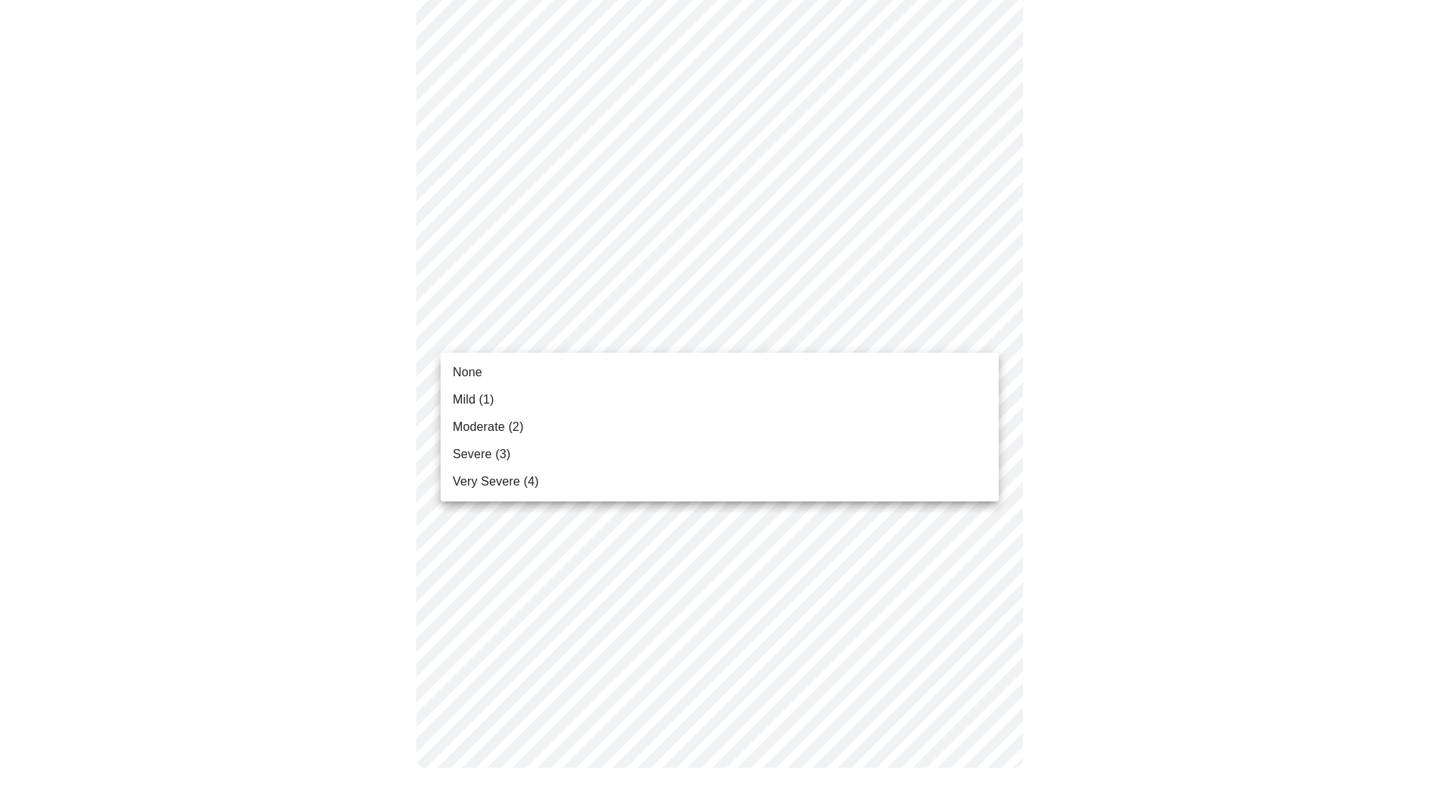
click at [473, 398] on span "Mild (1)" at bounding box center [474, 399] width 42 height 18
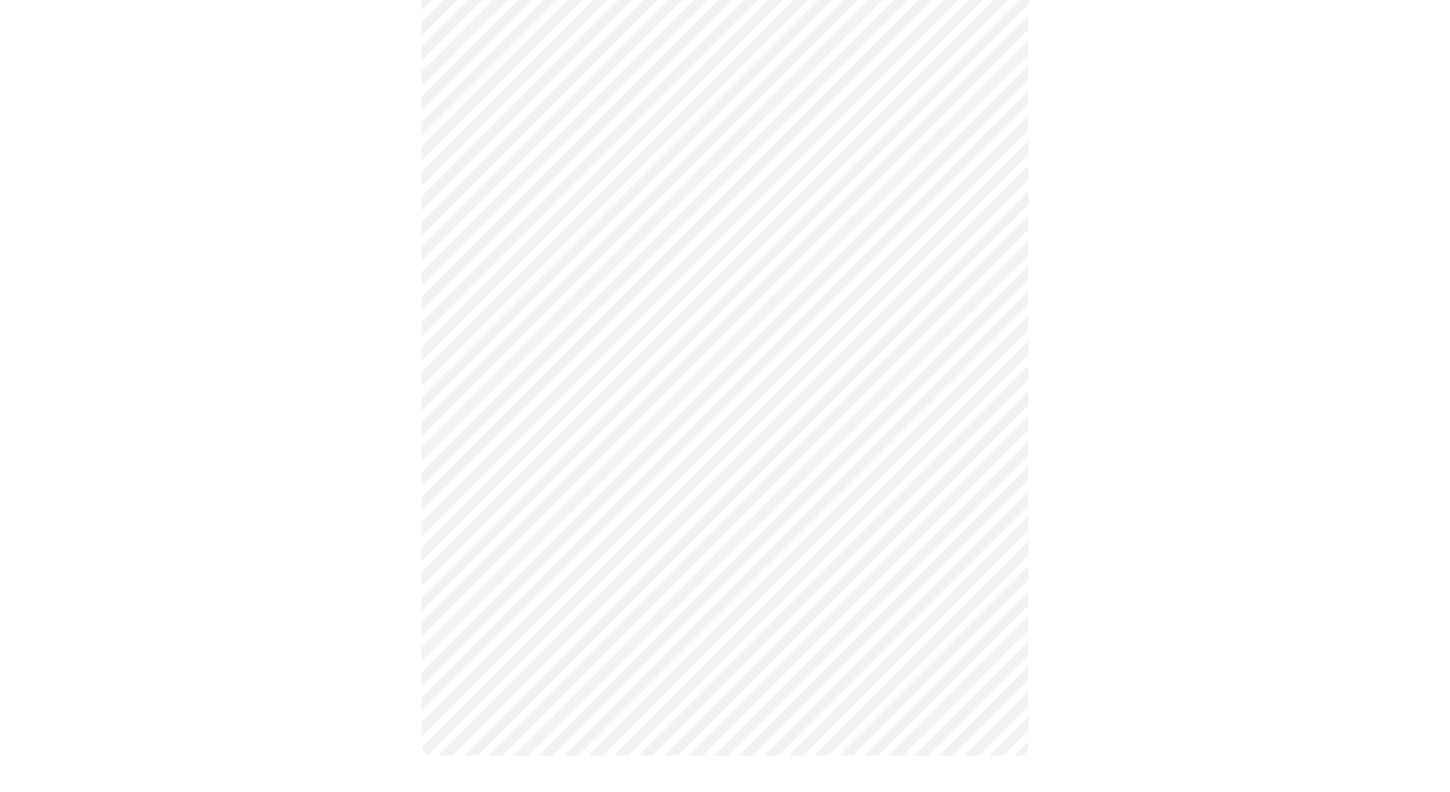
scroll to position [1034, 0]
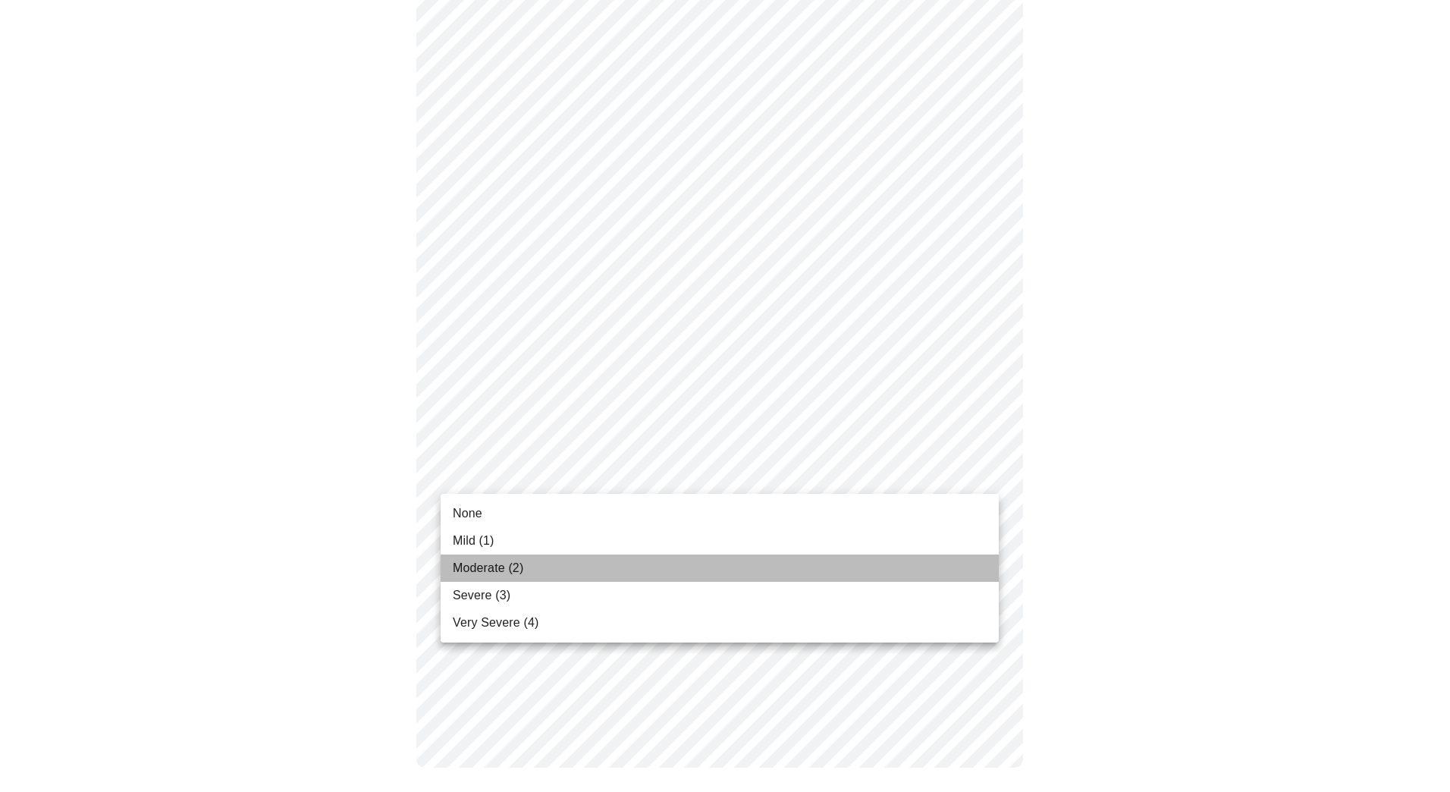
click at [504, 564] on span "Moderate (2)" at bounding box center [488, 568] width 71 height 18
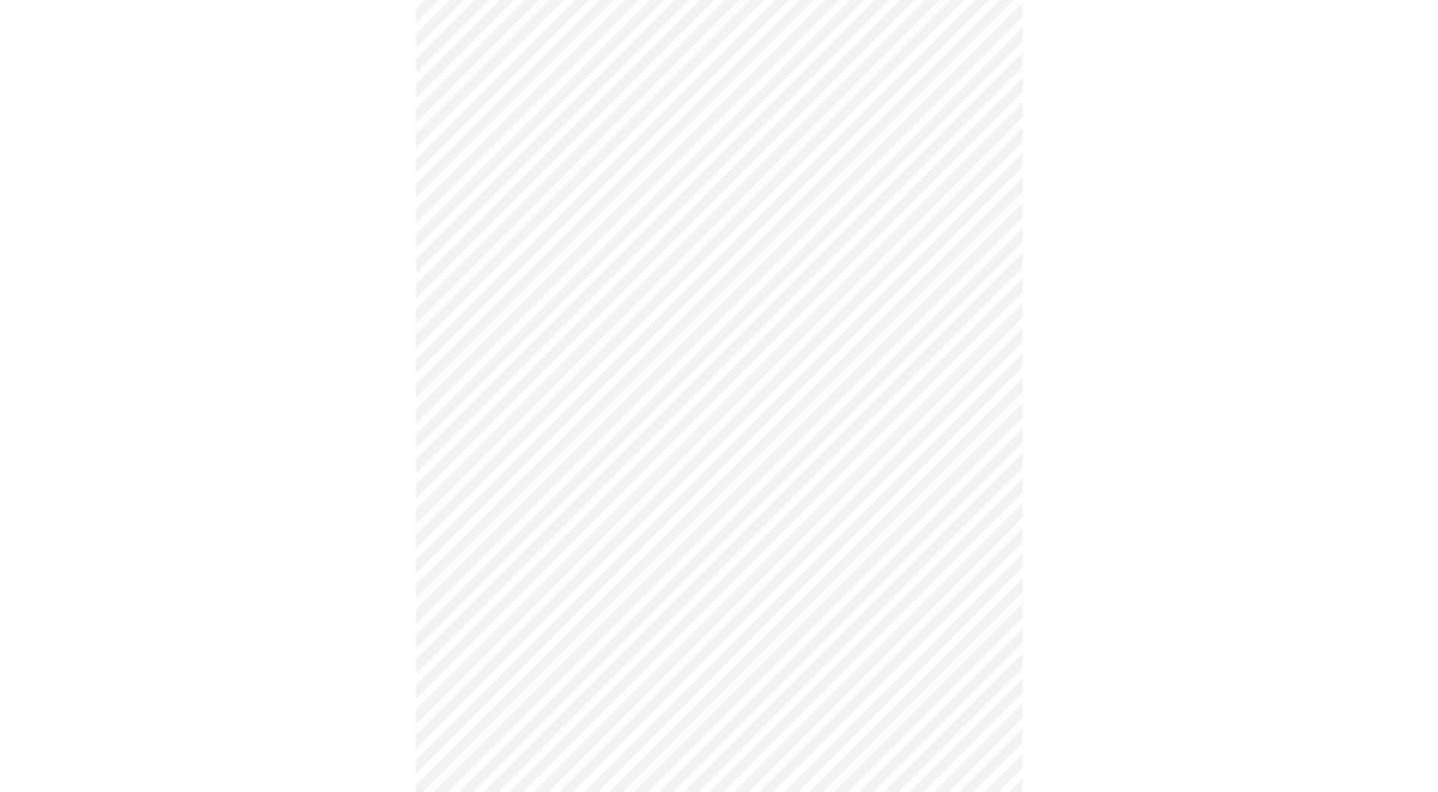
scroll to position [255, 0]
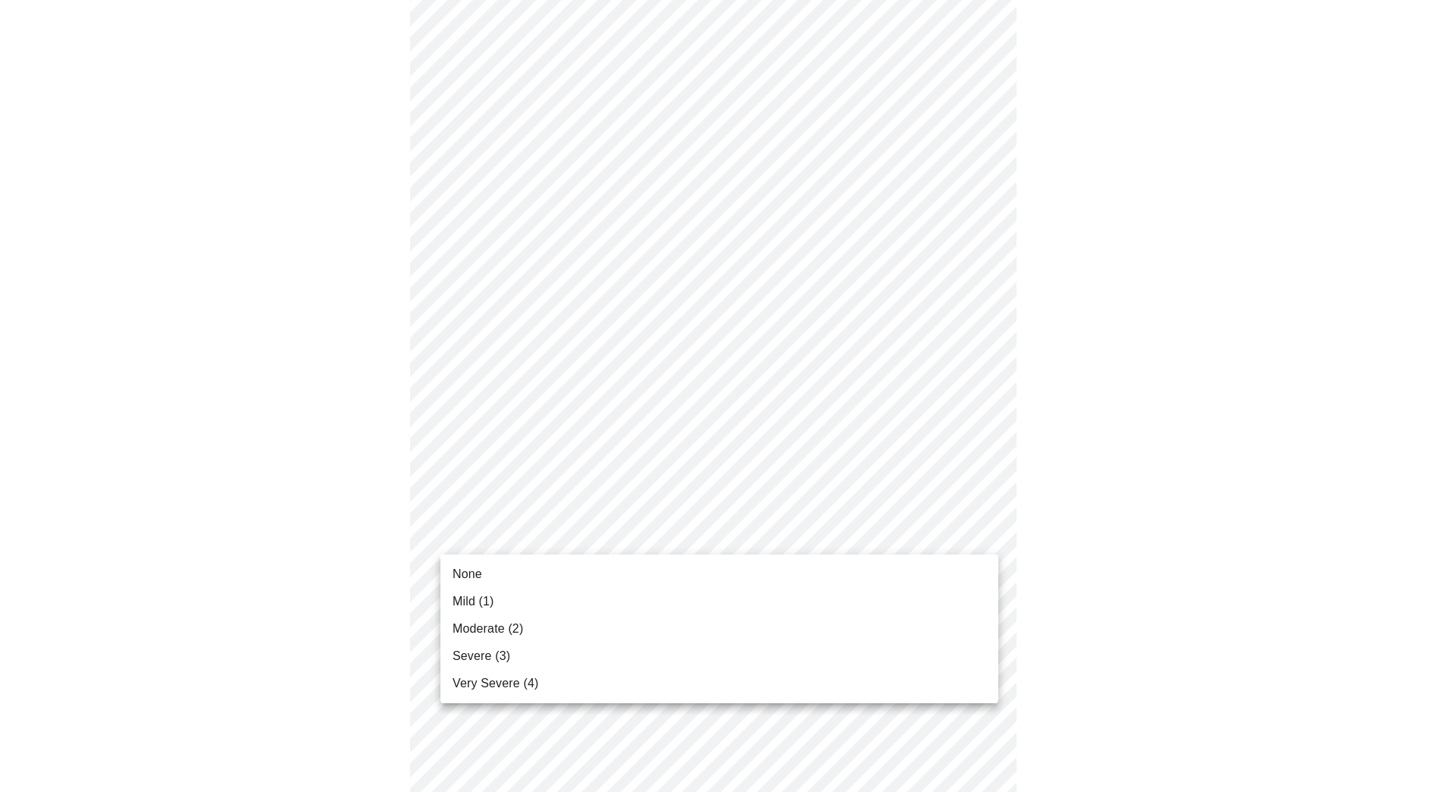
click at [553, 528] on body "MyMenopauseRx Appointments Messaging Labs Uploads Medications Community Refer a…" at bounding box center [719, 653] width 1426 height 1805
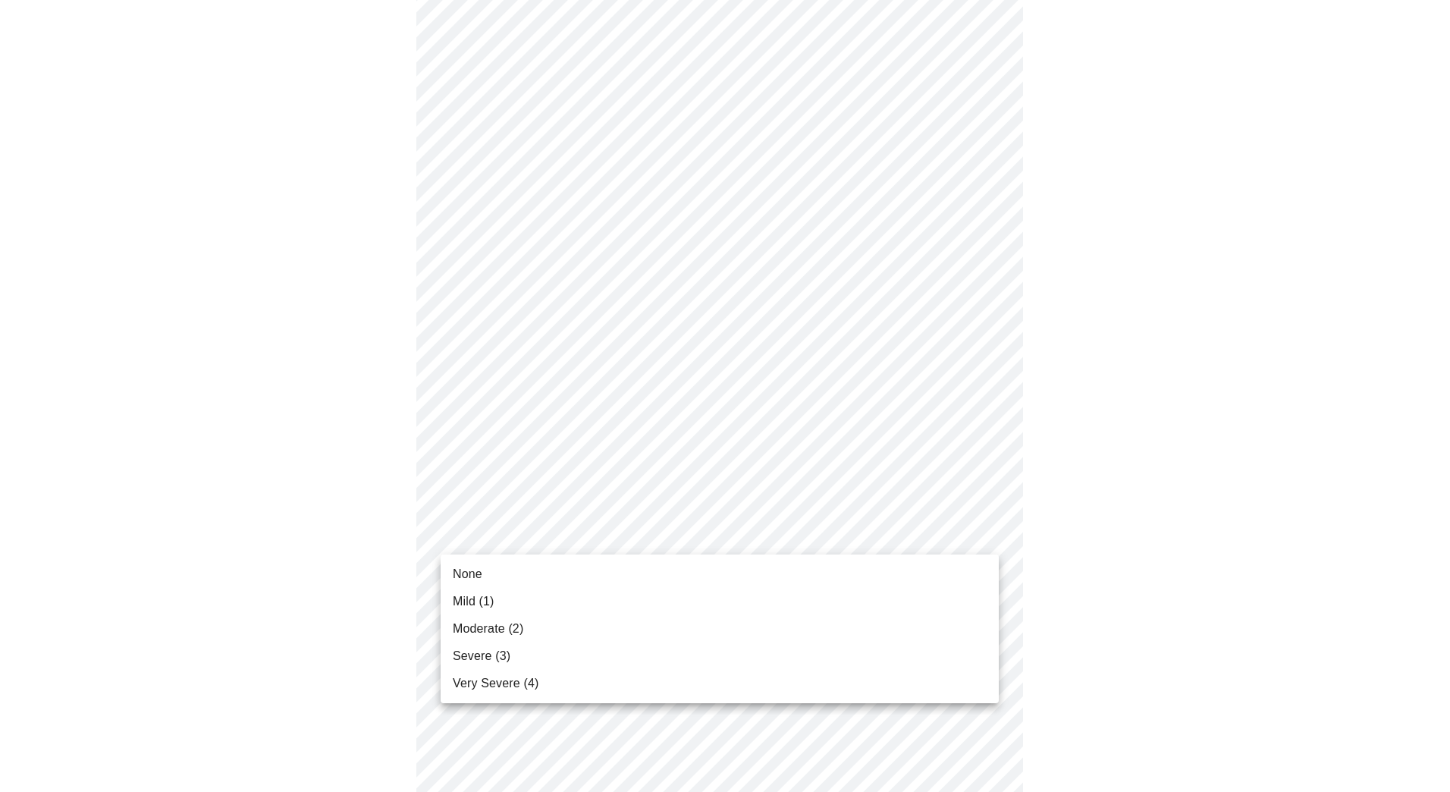
click at [462, 595] on span "Mild (1)" at bounding box center [474, 601] width 42 height 18
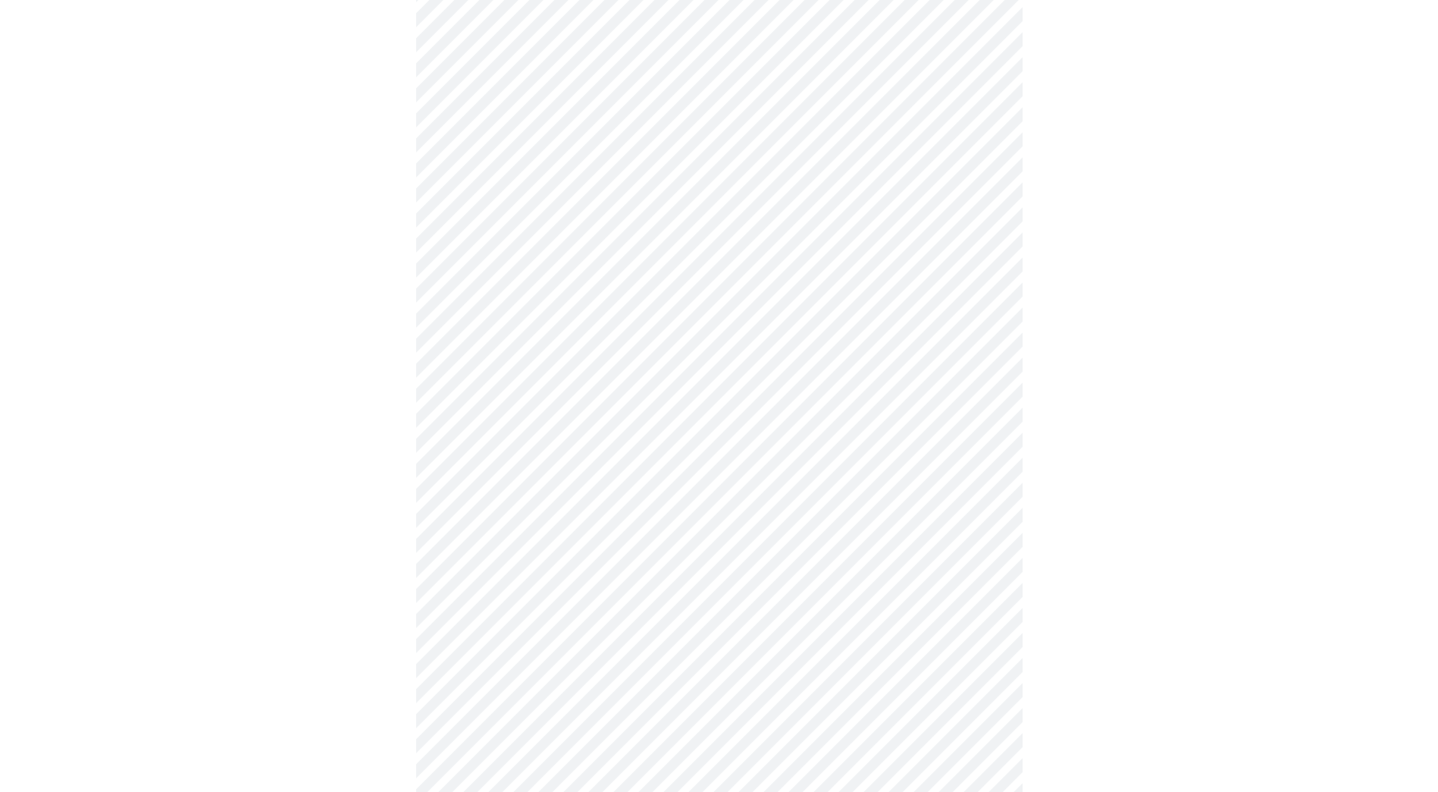
scroll to position [455, 0]
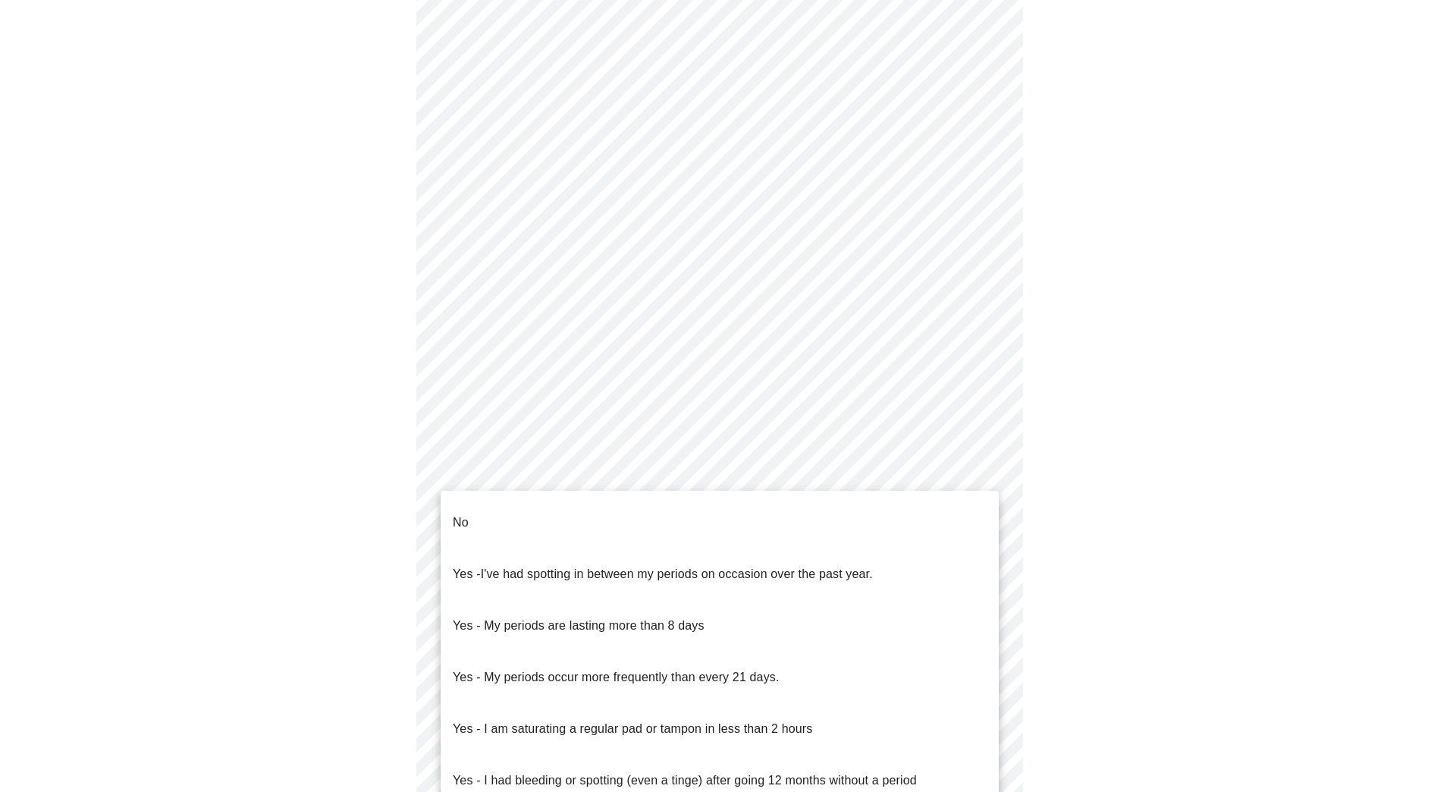
click at [569, 472] on body "MyMenopauseRx Appointments Messaging Labs Uploads Medications Community Refer a…" at bounding box center [725, 299] width 1438 height 1497
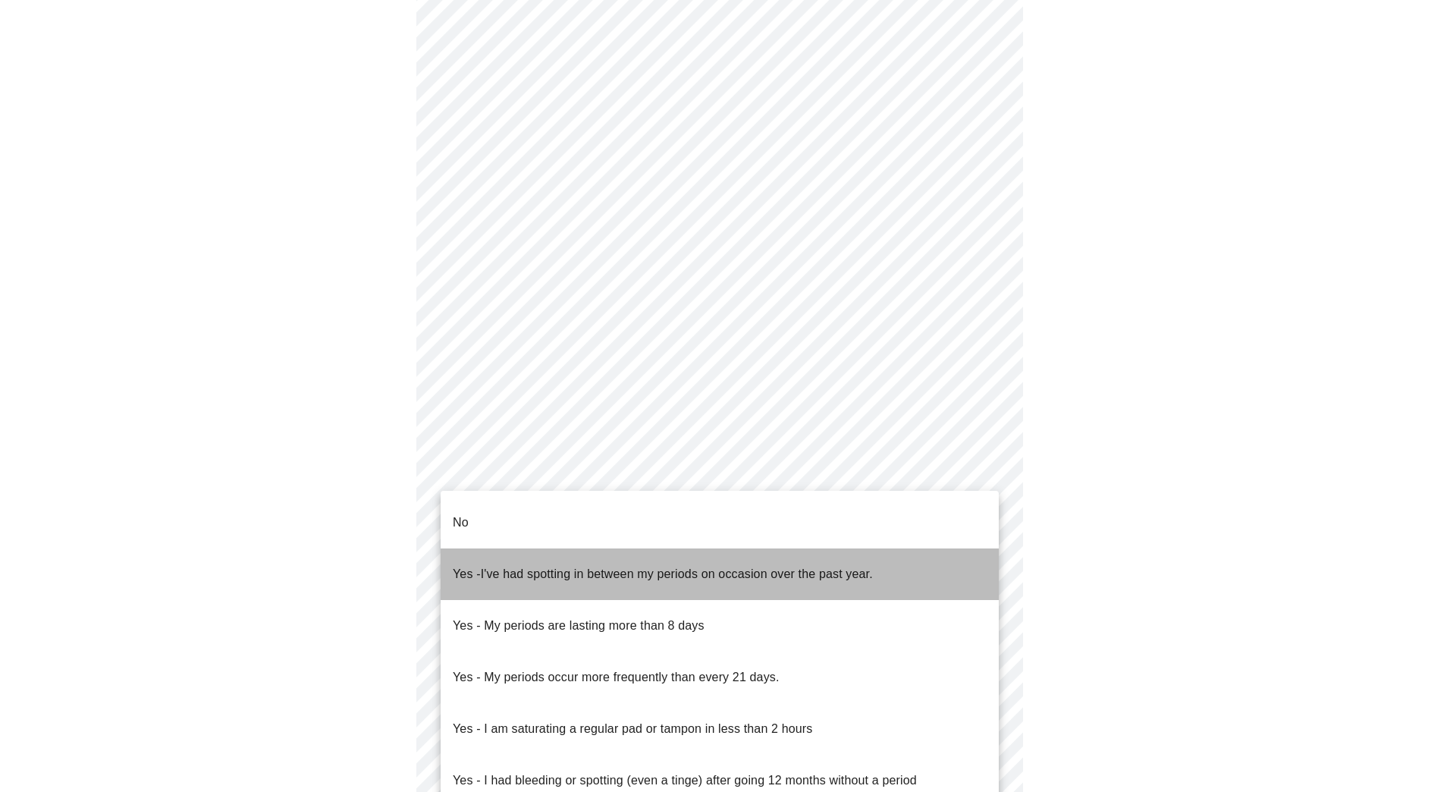
click at [579, 567] on span "I've had spotting in between my periods on occasion over the past year." at bounding box center [677, 573] width 392 height 13
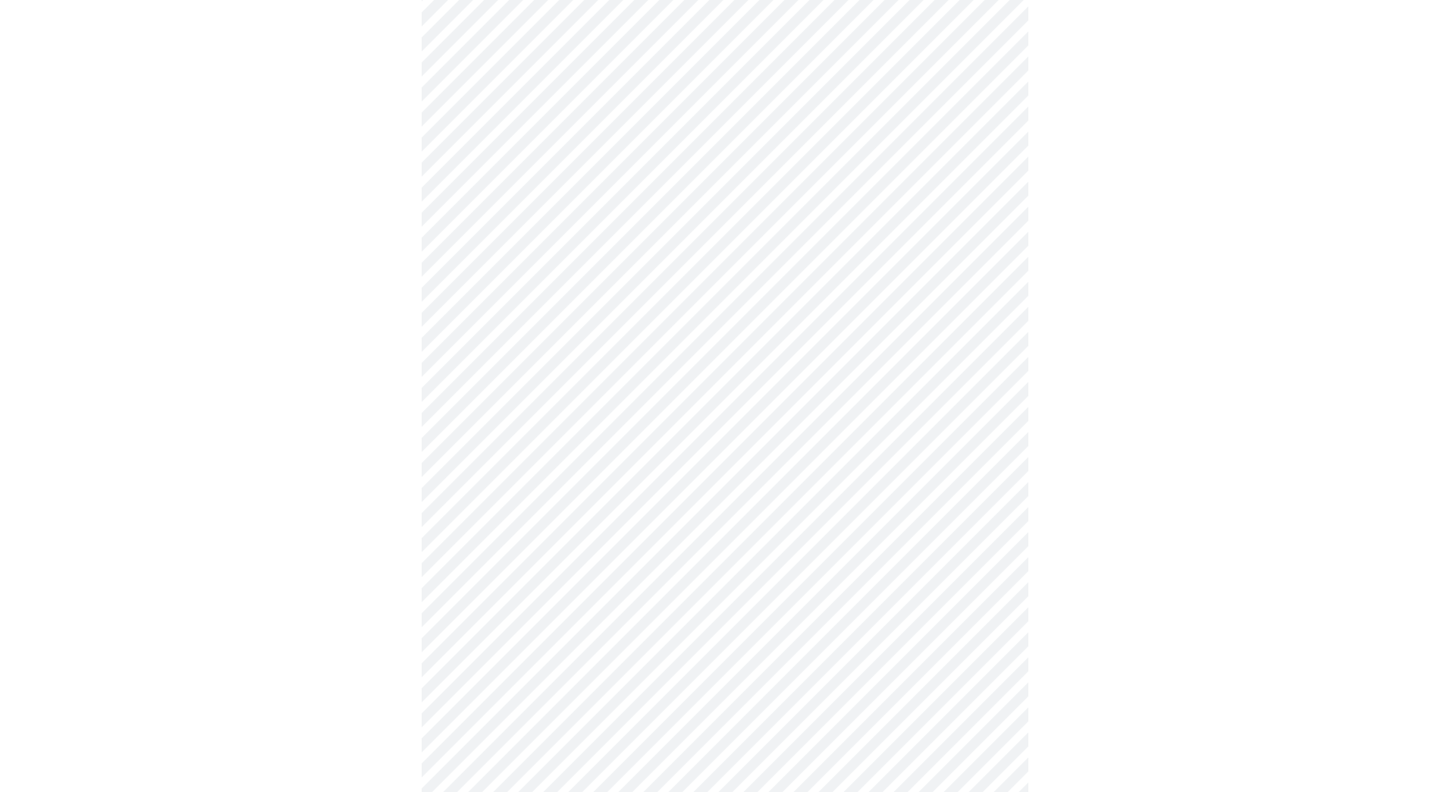
click at [559, 575] on body "MyMenopauseRx Appointments Messaging Labs Uploads Medications Community Refer a…" at bounding box center [725, 295] width 1438 height 1488
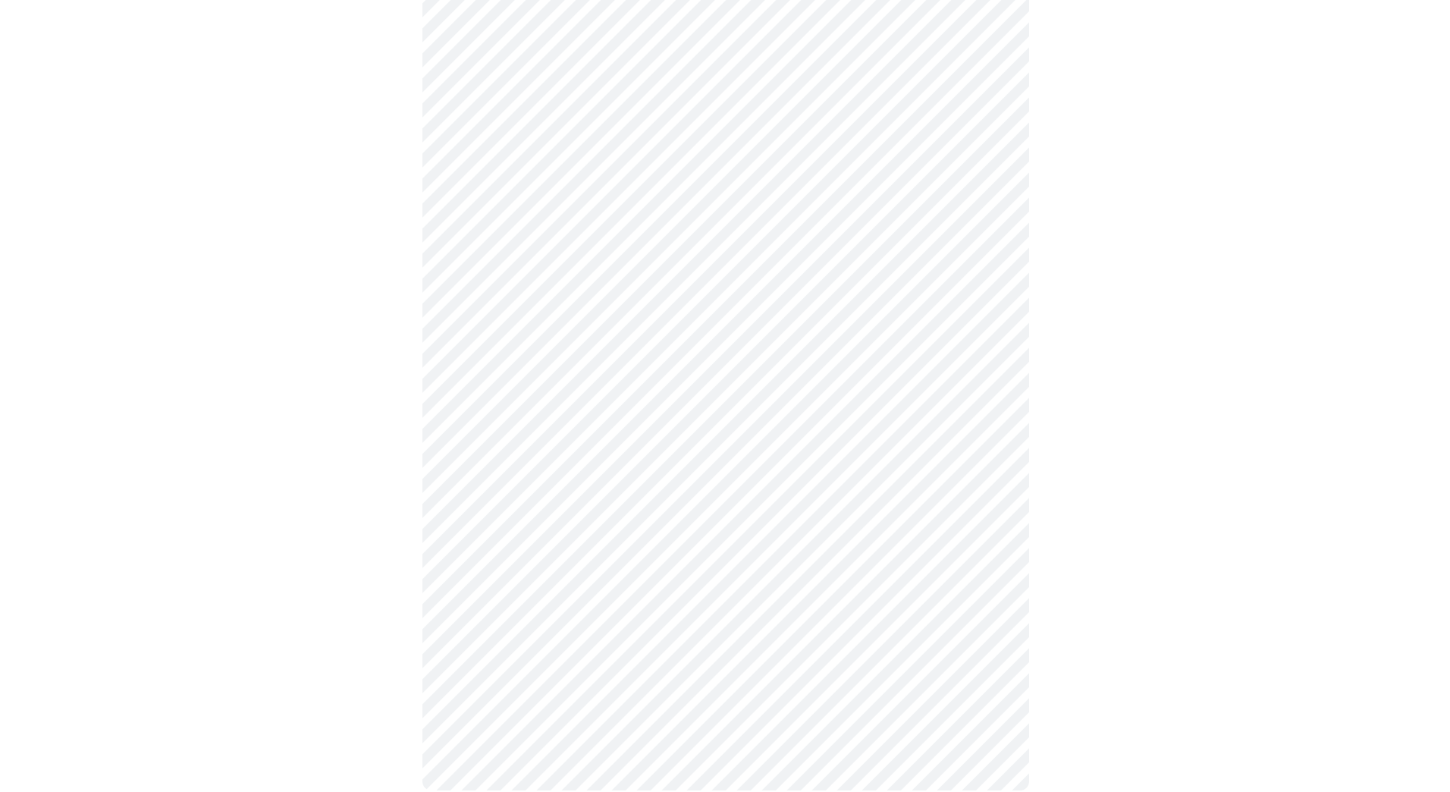
scroll to position [682, 0]
click at [545, 461] on body "MyMenopauseRx Appointments Messaging Labs Uploads Medications Community Refer a…" at bounding box center [725, 63] width 1438 height 1478
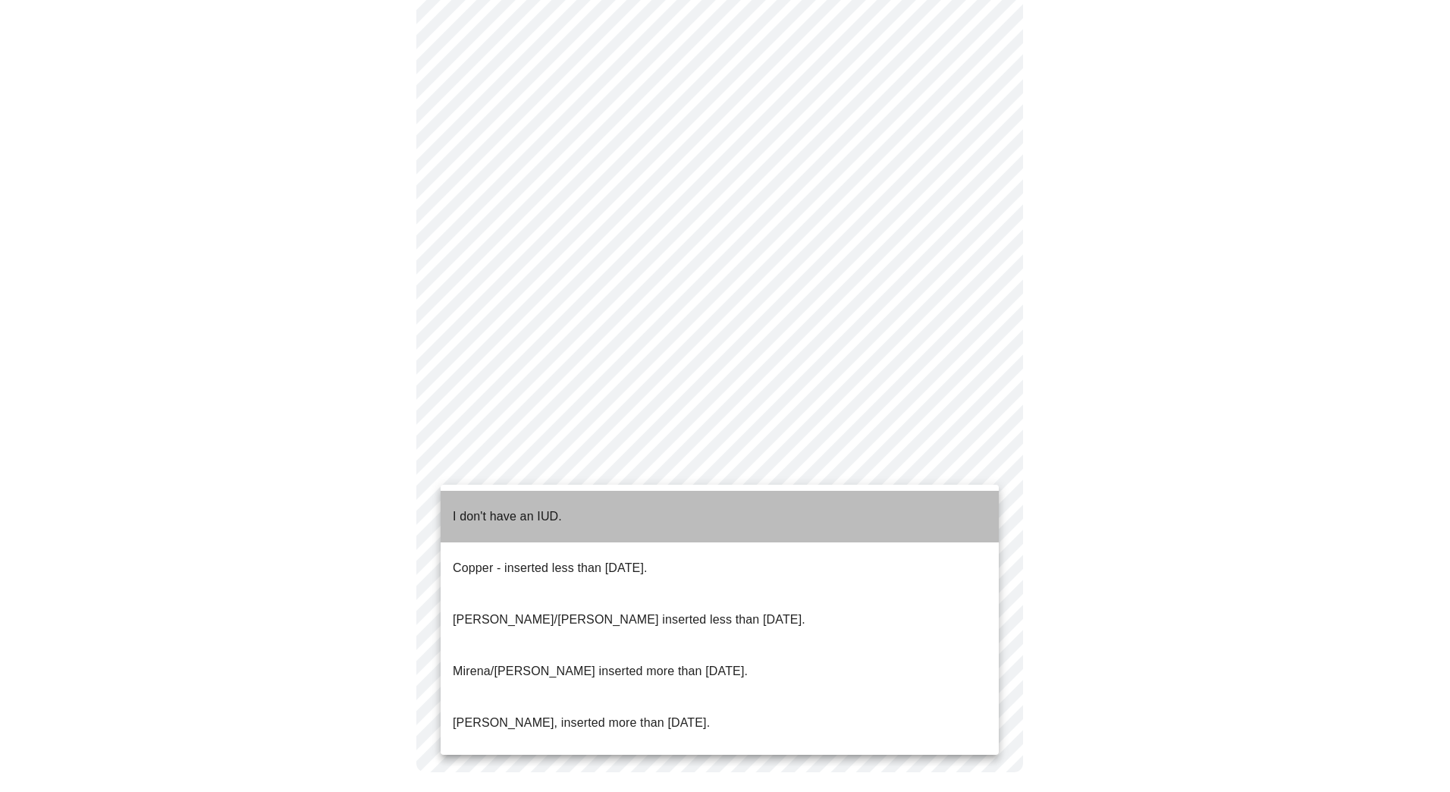
click at [515, 507] on p "I don't have an IUD." at bounding box center [507, 516] width 109 height 18
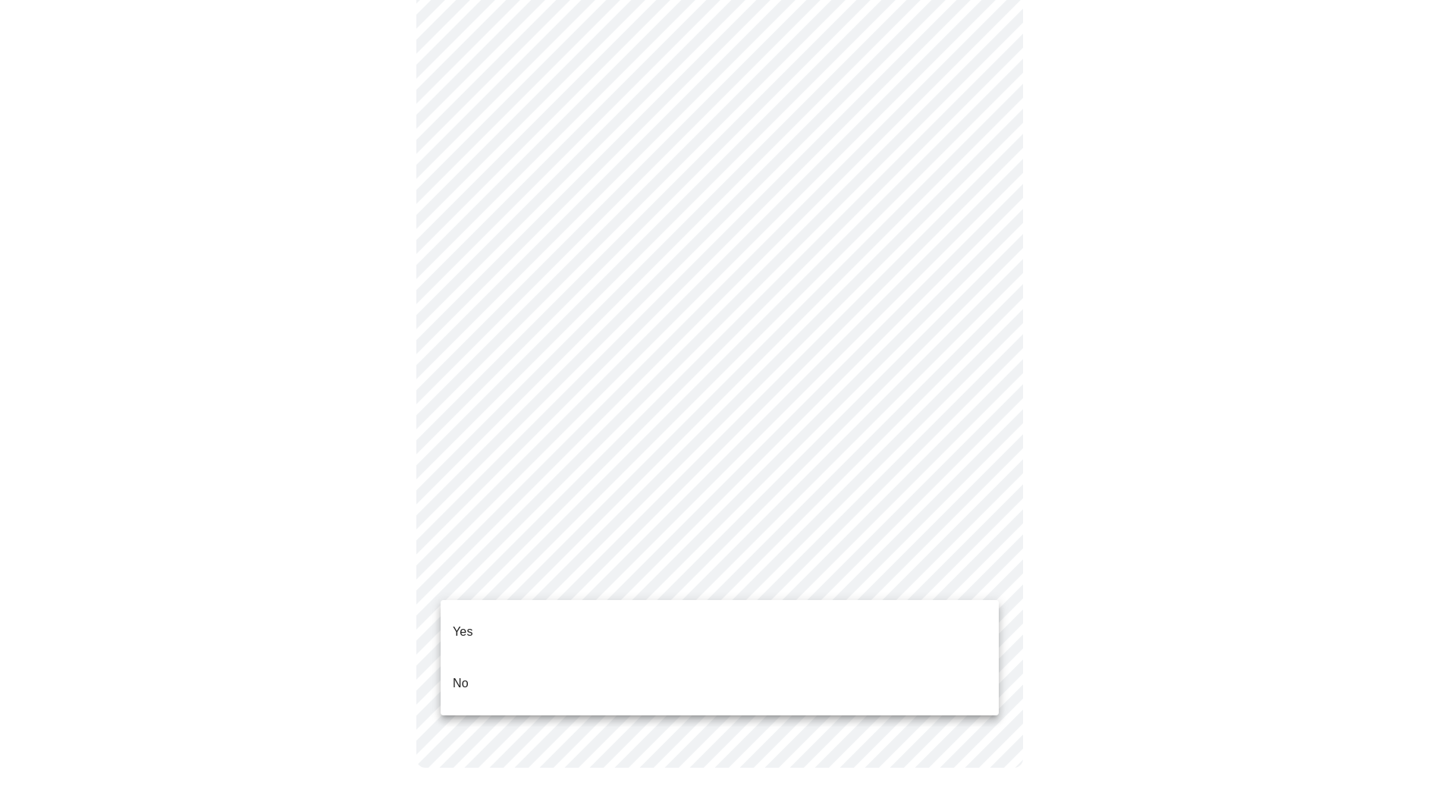
click at [525, 588] on body "MyMenopauseRx Appointments Messaging Labs Uploads Medications Community Refer a…" at bounding box center [725, 62] width 1438 height 1469
click at [467, 622] on p "Yes" at bounding box center [463, 631] width 20 height 18
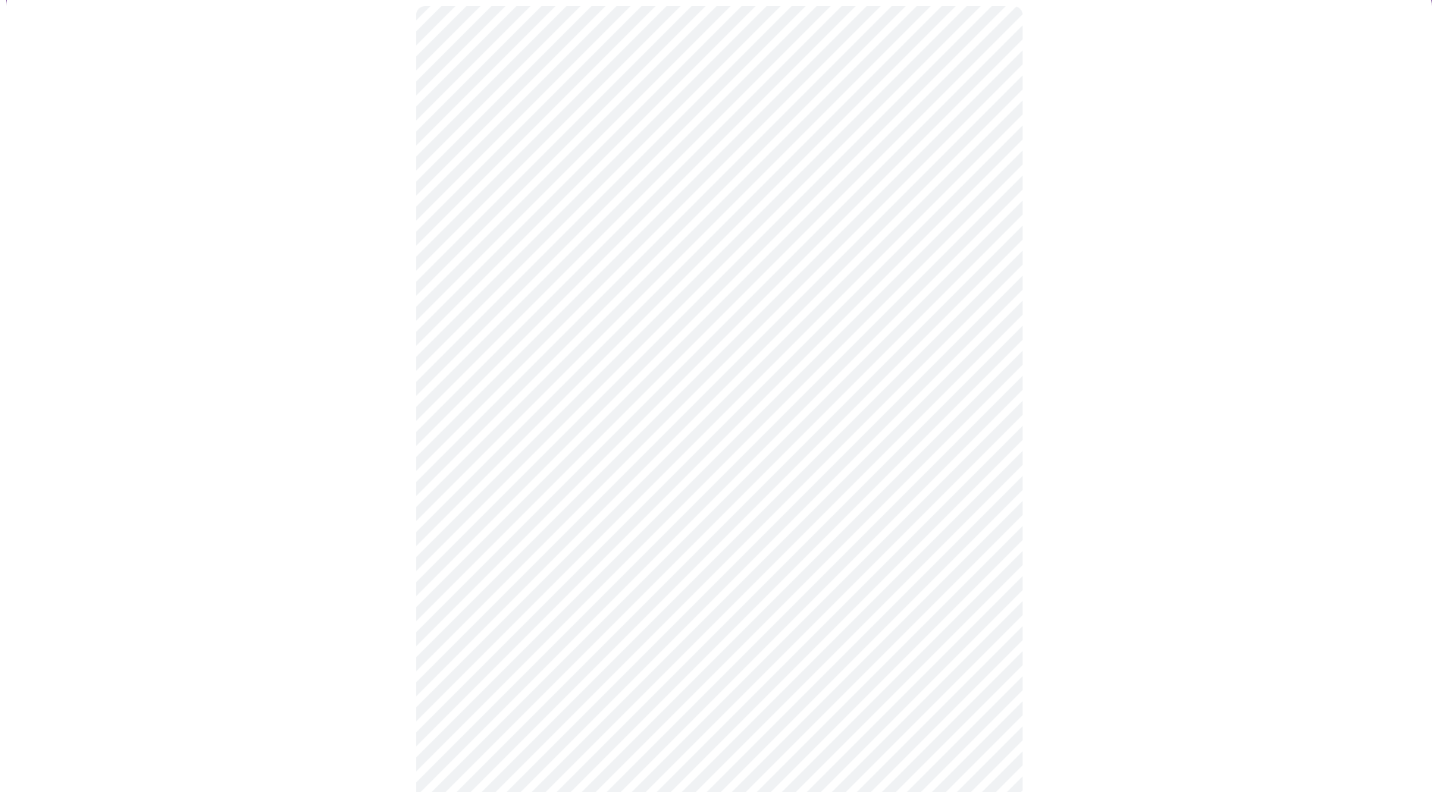
scroll to position [152, 0]
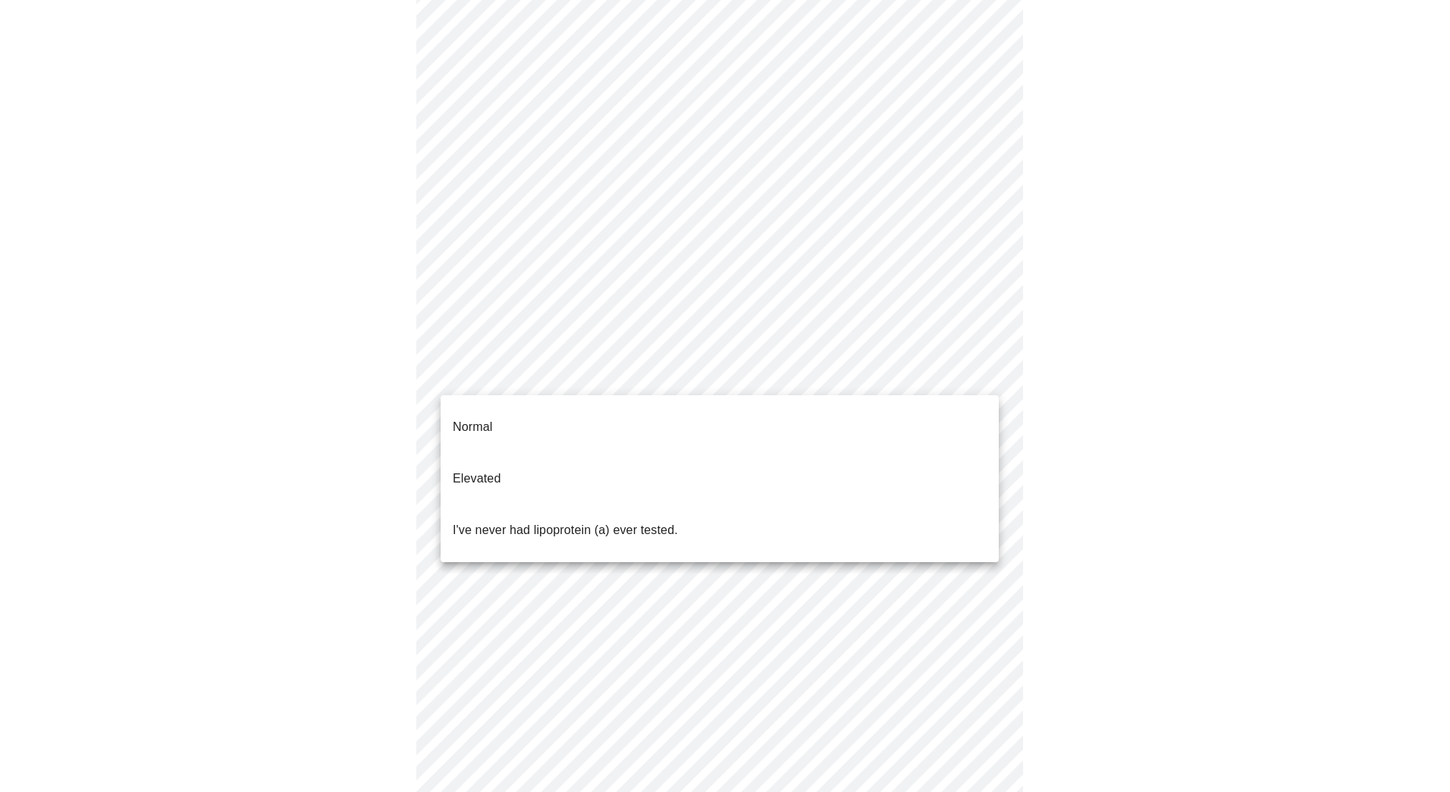
click at [604, 370] on body "MyMenopauseRx Appointments Messaging Labs Uploads Medications Community Refer a…" at bounding box center [725, 414] width 1438 height 1121
click at [557, 521] on p "I've never had lipoprotein (a) ever tested." at bounding box center [565, 530] width 225 height 18
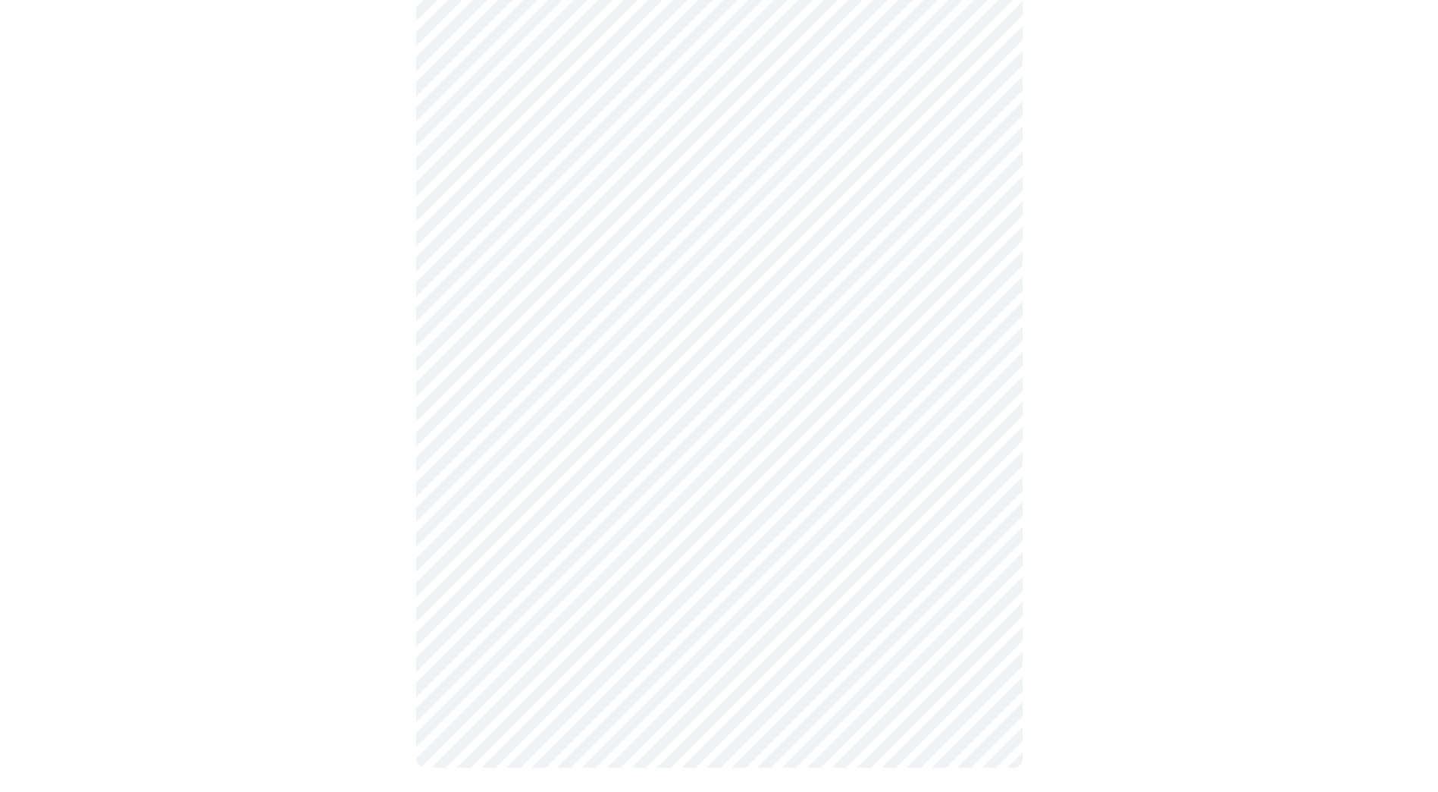
scroll to position [3811, 0]
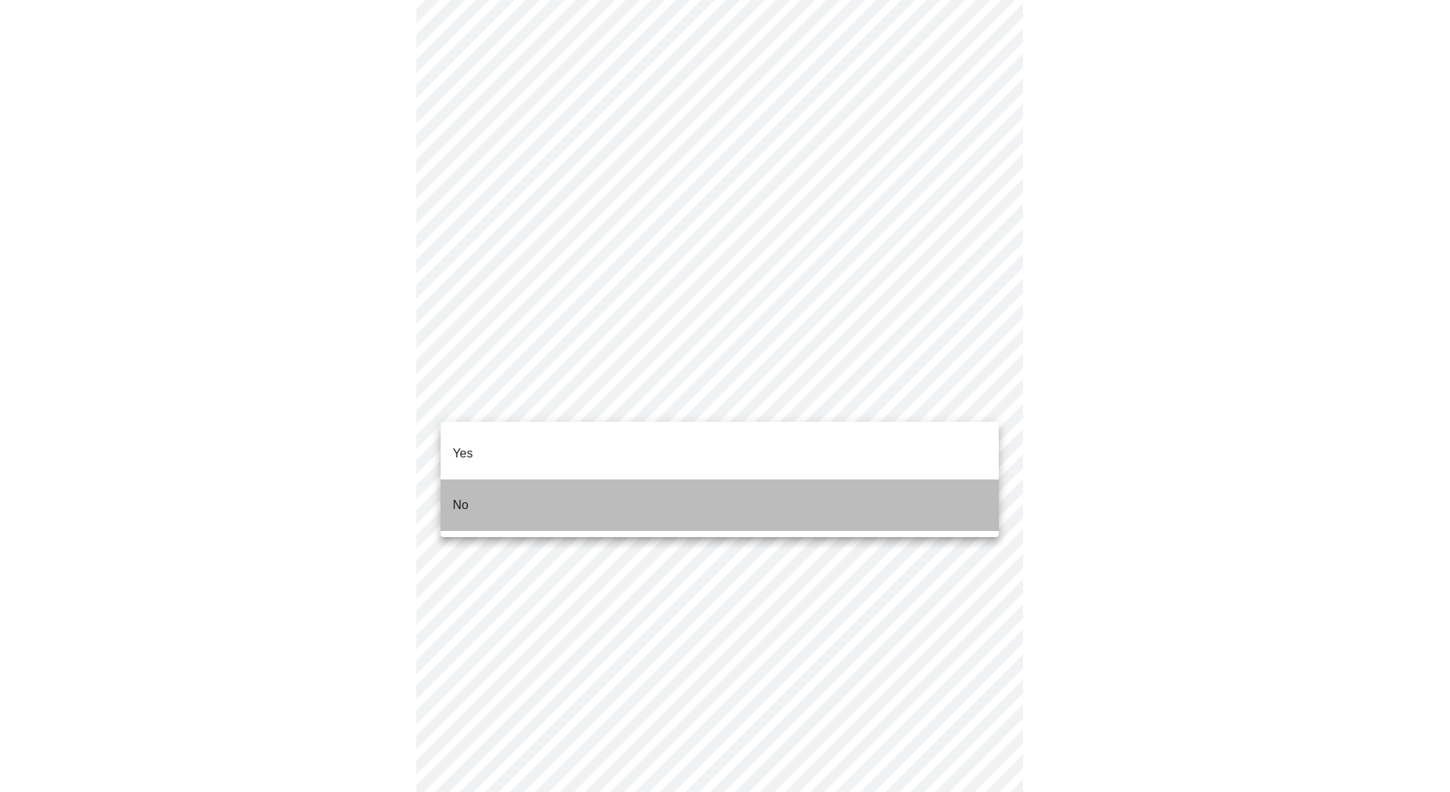
click at [485, 481] on li "No" at bounding box center [720, 505] width 558 height 52
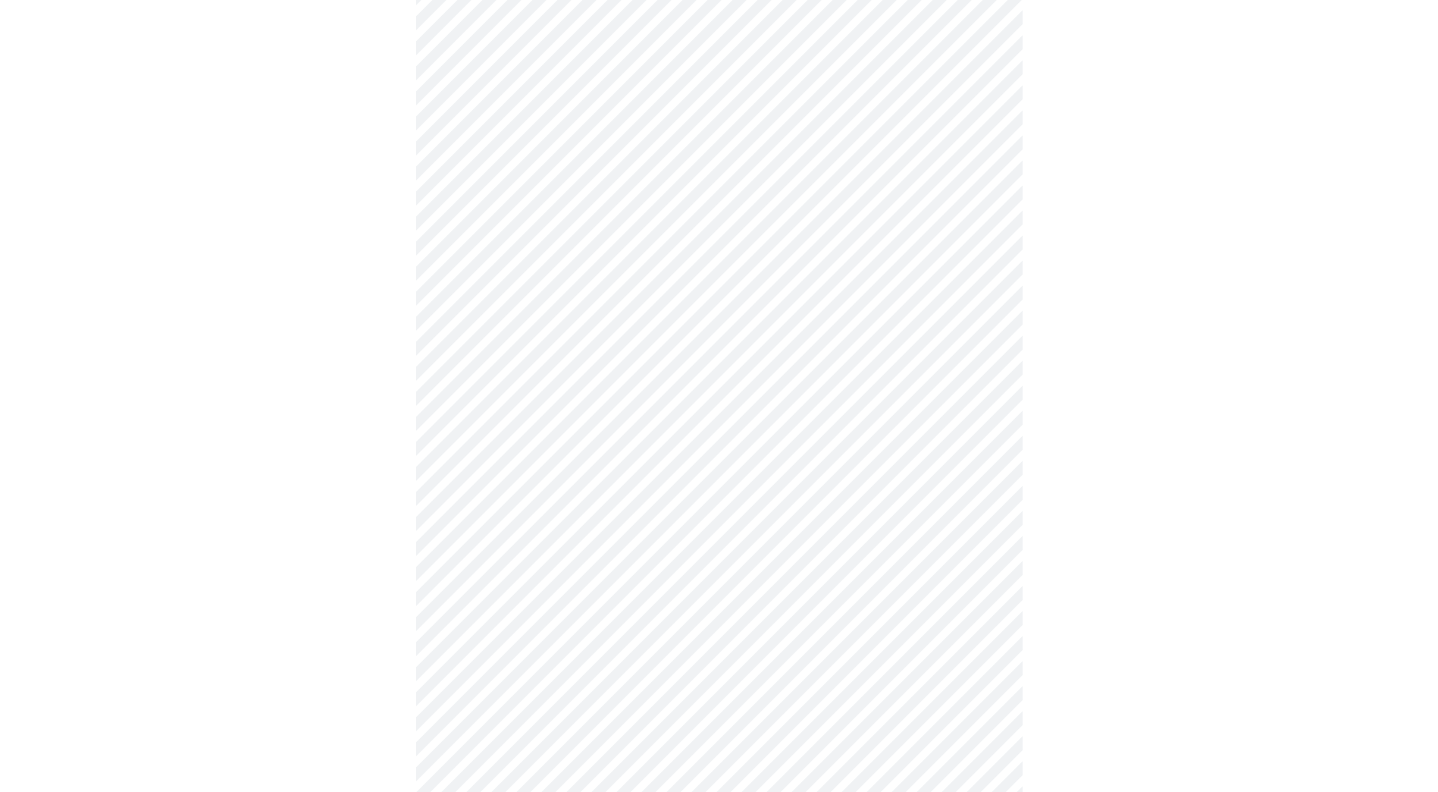
scroll to position [1137, 0]
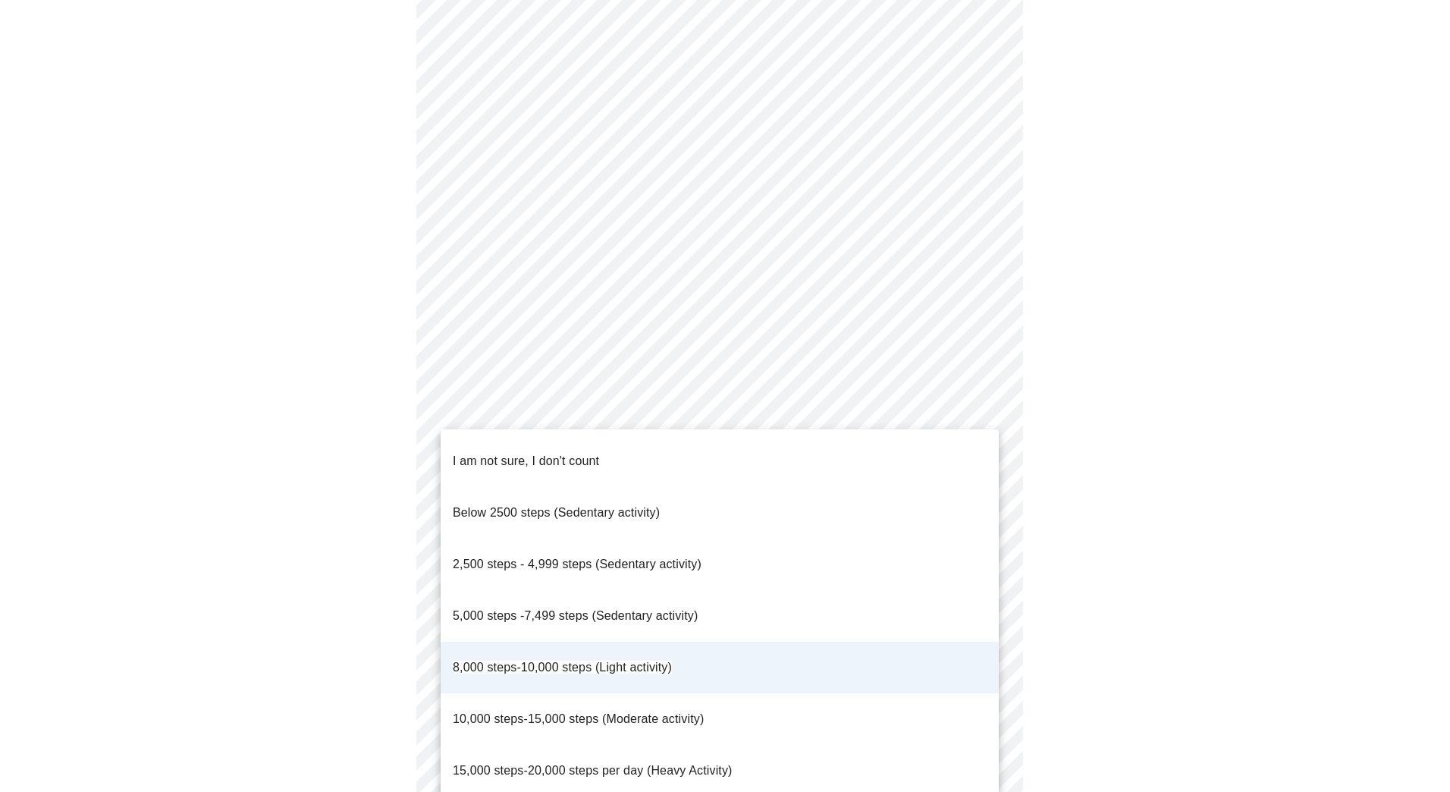
click at [552, 609] on span "5,000 steps -7,499 steps (Sedentary activity)" at bounding box center [575, 615] width 245 height 13
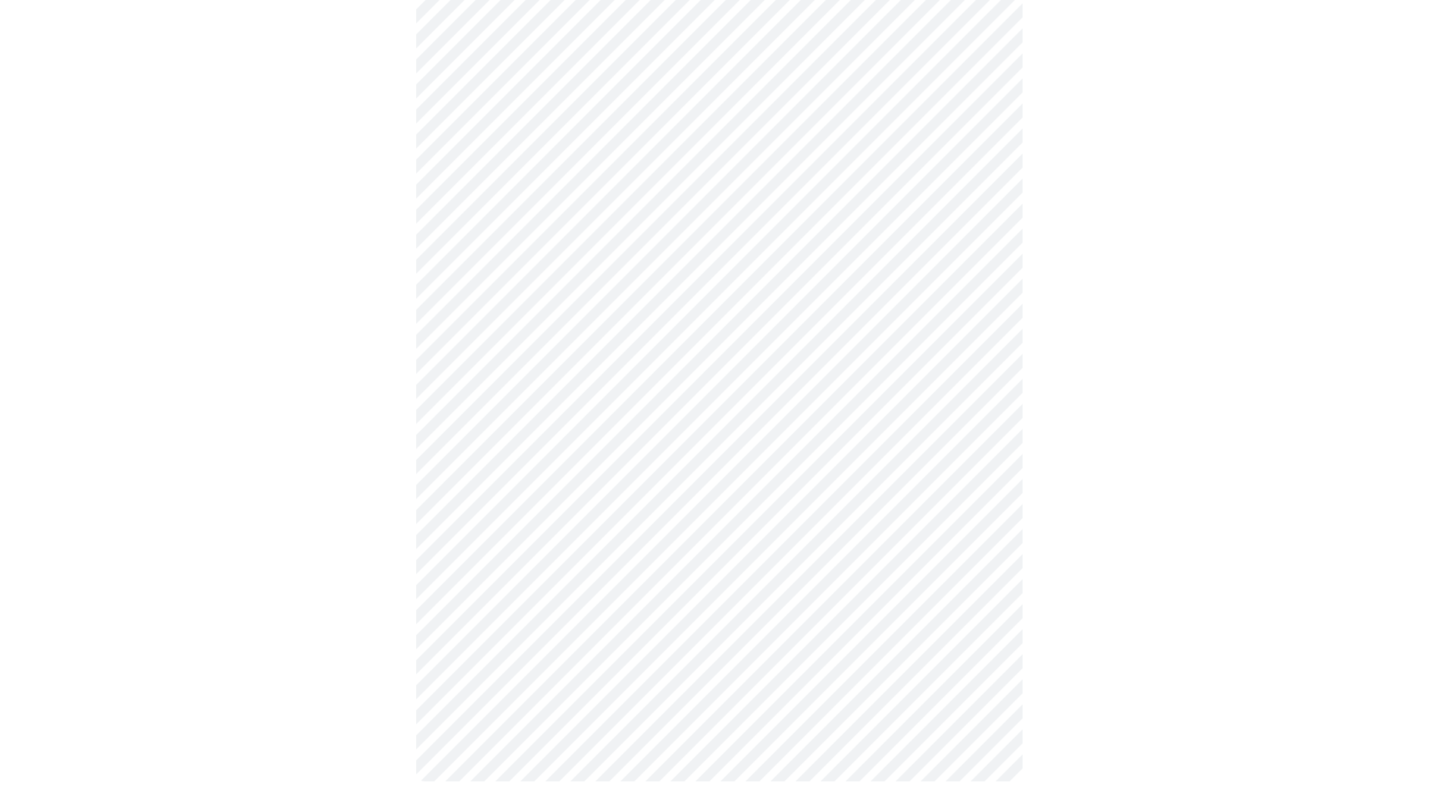
scroll to position [772, 0]
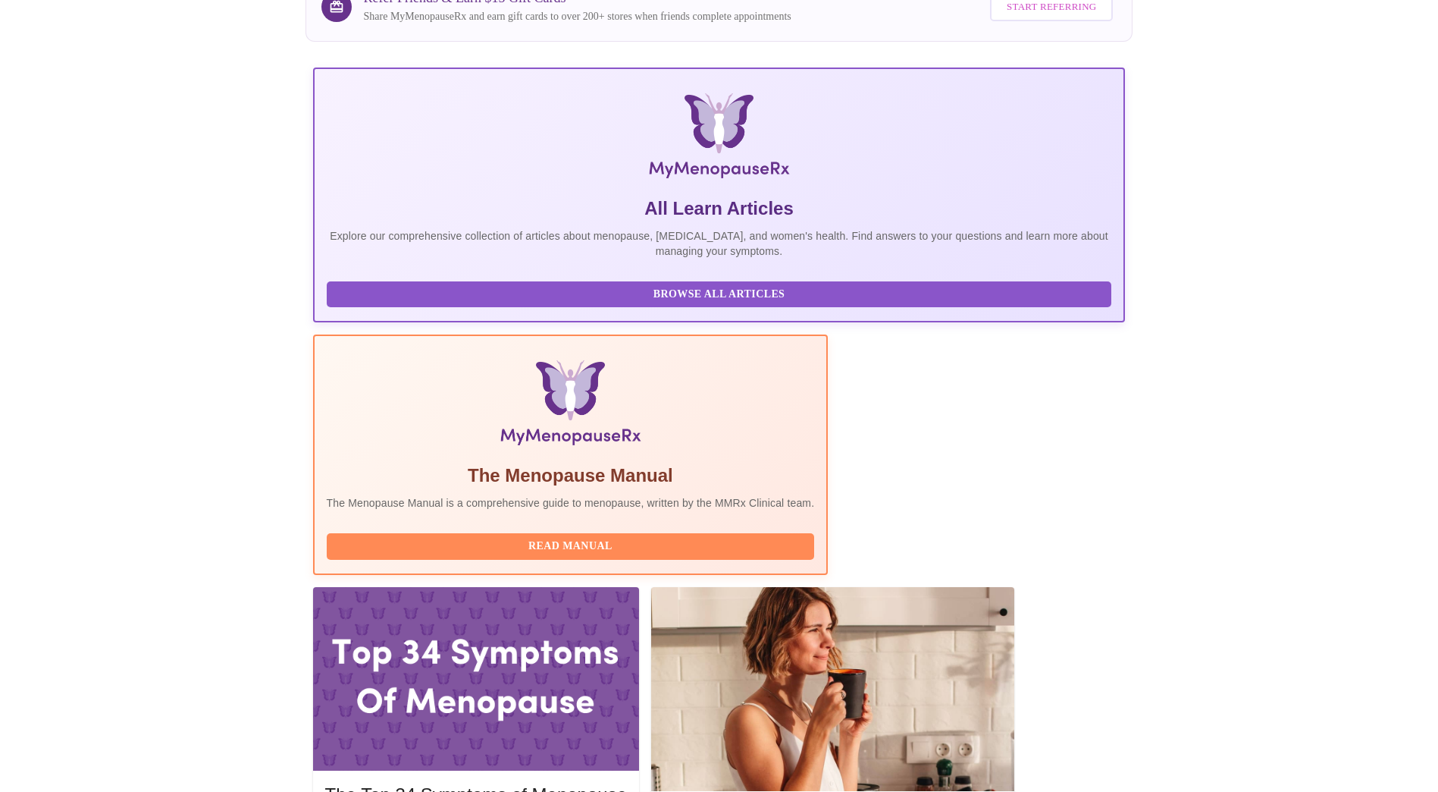
scroll to position [152, 0]
